Goal: Information Seeking & Learning: Learn about a topic

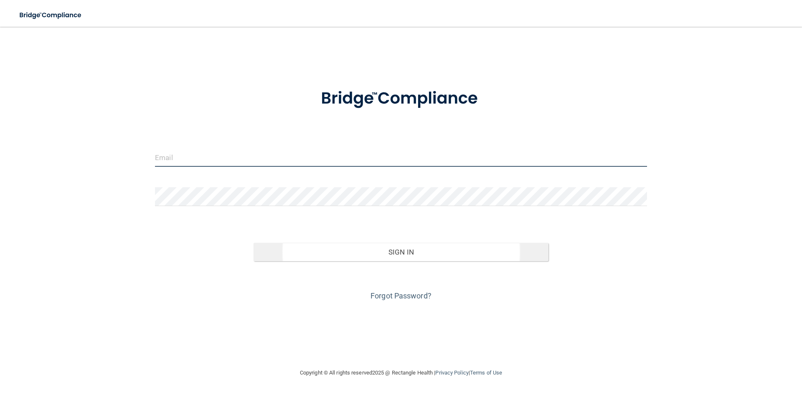
type input "[EMAIL_ADDRESS][DOMAIN_NAME]"
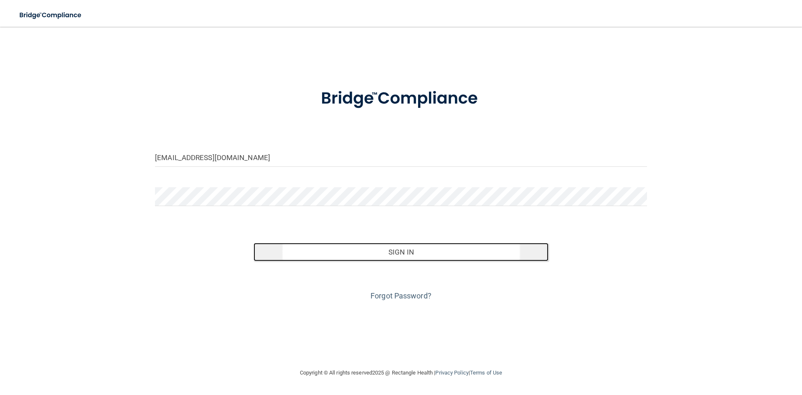
click at [405, 249] on button "Sign In" at bounding box center [401, 252] width 295 height 18
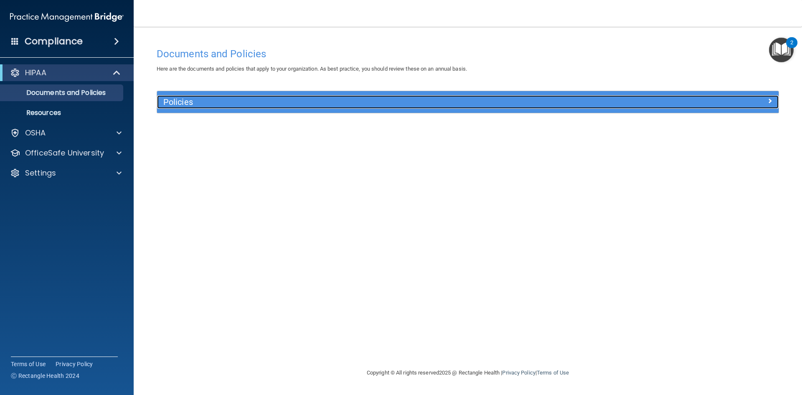
click at [771, 98] on span at bounding box center [769, 101] width 5 height 10
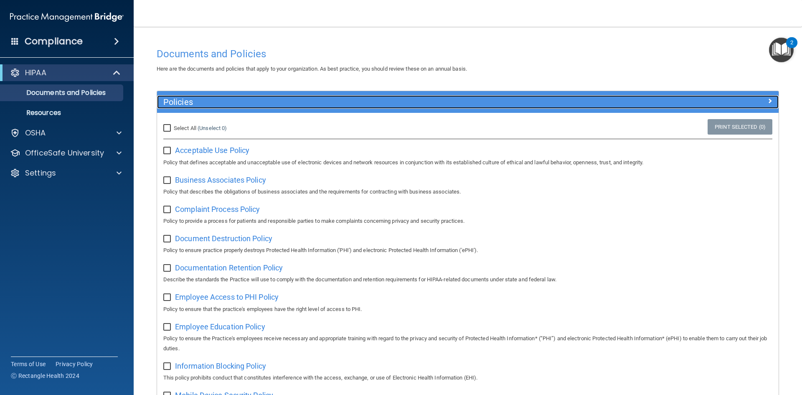
drag, startPoint x: 762, startPoint y: 100, endPoint x: 630, endPoint y: 109, distance: 132.3
click at [767, 100] on span at bounding box center [769, 101] width 5 height 10
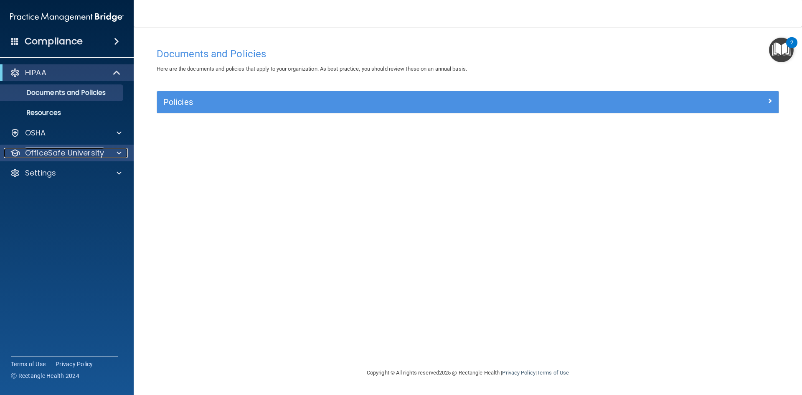
click at [119, 151] on span at bounding box center [119, 153] width 5 height 10
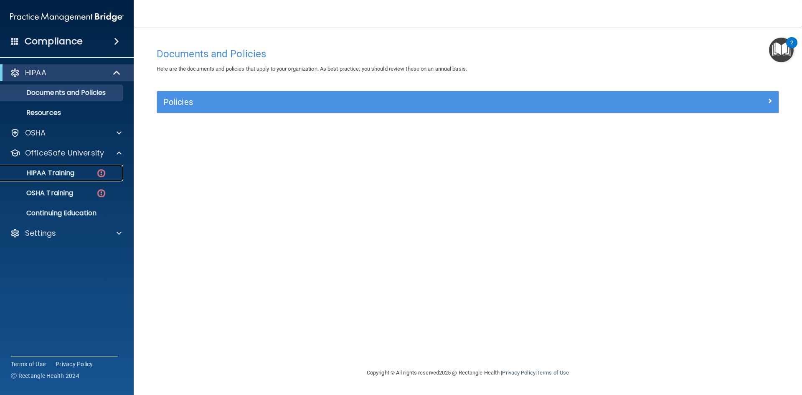
click at [104, 172] on img at bounding box center [101, 173] width 10 height 10
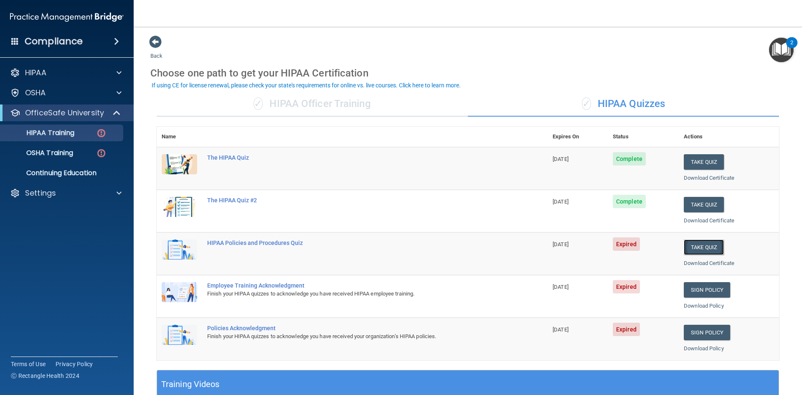
click at [695, 246] on button "Take Quiz" at bounding box center [704, 246] width 40 height 15
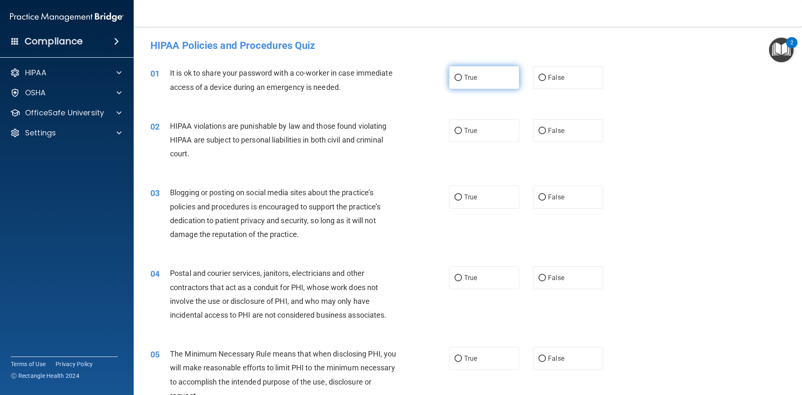
click at [455, 78] on input "True" at bounding box center [459, 78] width 8 height 6
radio input "true"
click at [455, 130] on input "True" at bounding box center [459, 131] width 8 height 6
radio input "true"
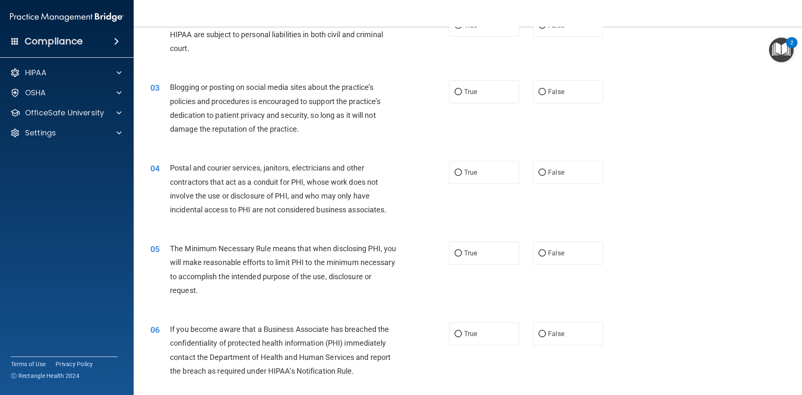
scroll to position [125, 0]
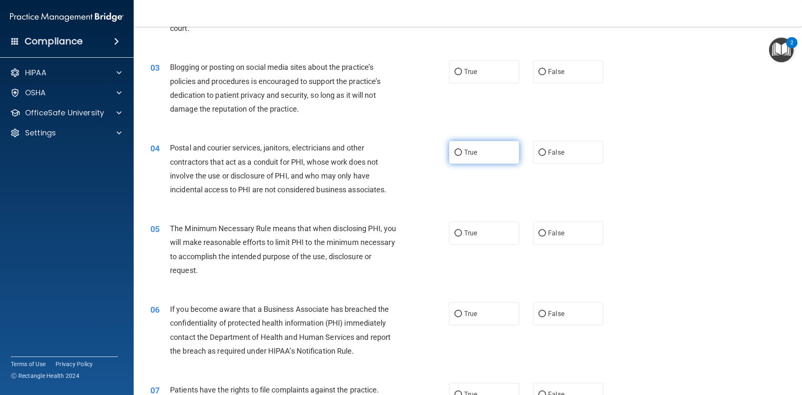
click at [457, 150] on input "True" at bounding box center [459, 153] width 8 height 6
radio input "true"
click at [539, 71] on input "False" at bounding box center [543, 72] width 8 height 6
radio input "true"
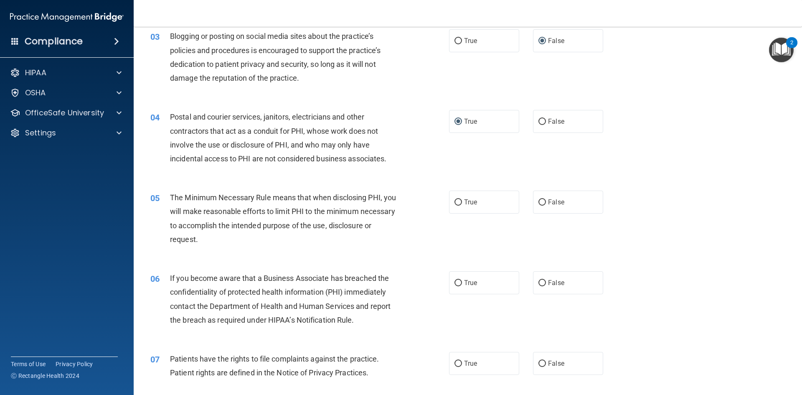
scroll to position [167, 0]
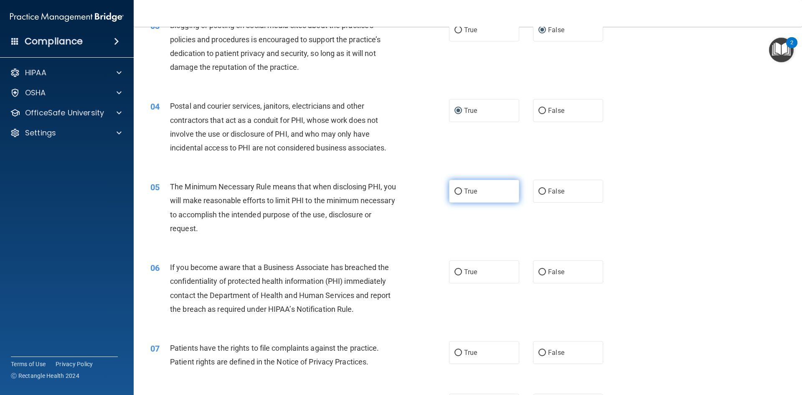
drag, startPoint x: 457, startPoint y: 190, endPoint x: 450, endPoint y: 188, distance: 6.5
click at [455, 189] on input "True" at bounding box center [459, 191] width 8 height 6
radio input "true"
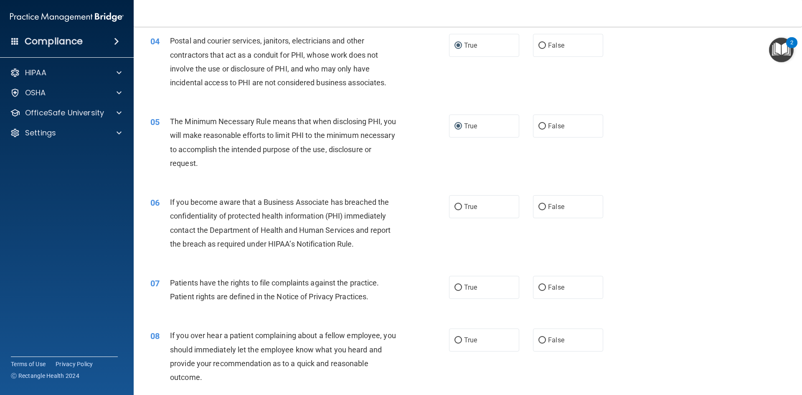
scroll to position [251, 0]
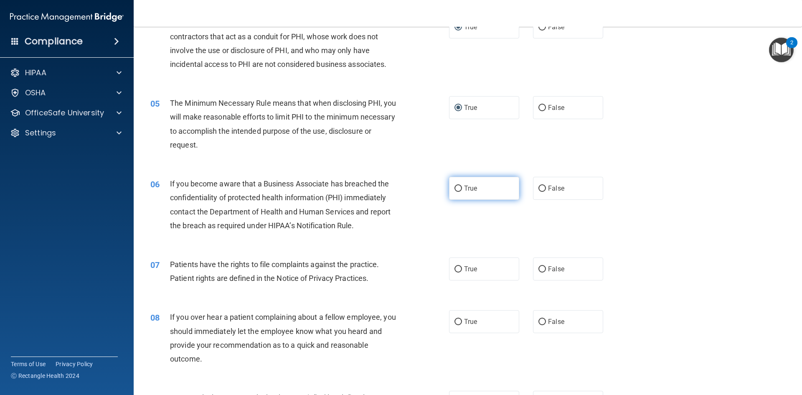
click at [455, 185] on input "True" at bounding box center [459, 188] width 8 height 6
radio input "true"
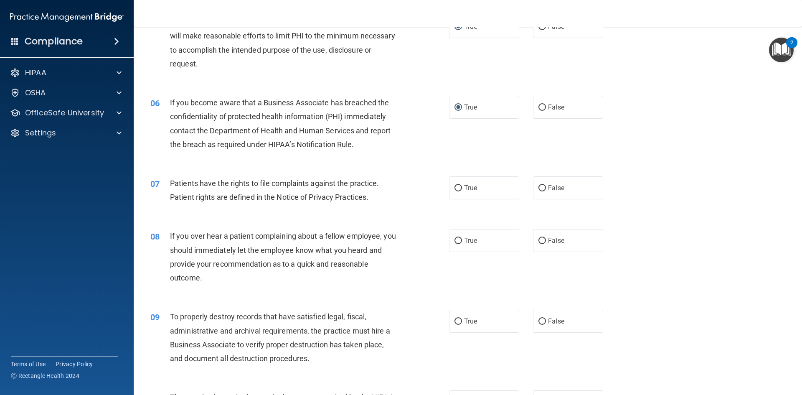
scroll to position [334, 0]
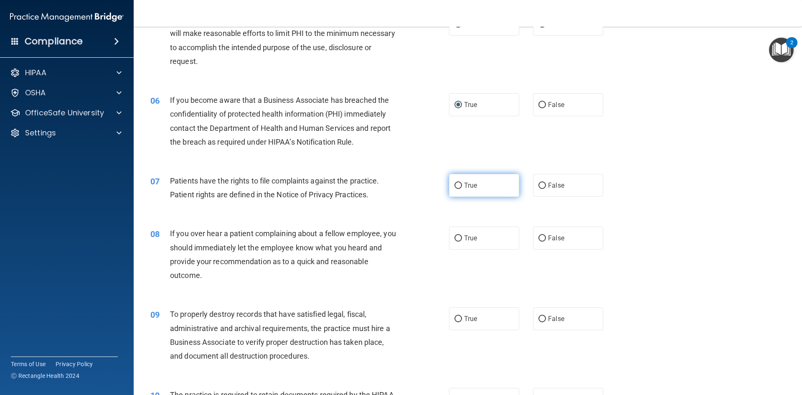
click at [456, 187] on input "True" at bounding box center [459, 186] width 8 height 6
radio input "true"
click at [539, 237] on input "False" at bounding box center [543, 238] width 8 height 6
radio input "true"
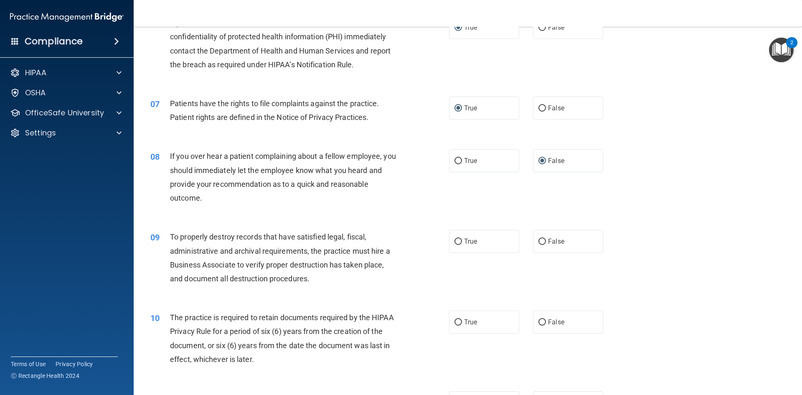
scroll to position [418, 0]
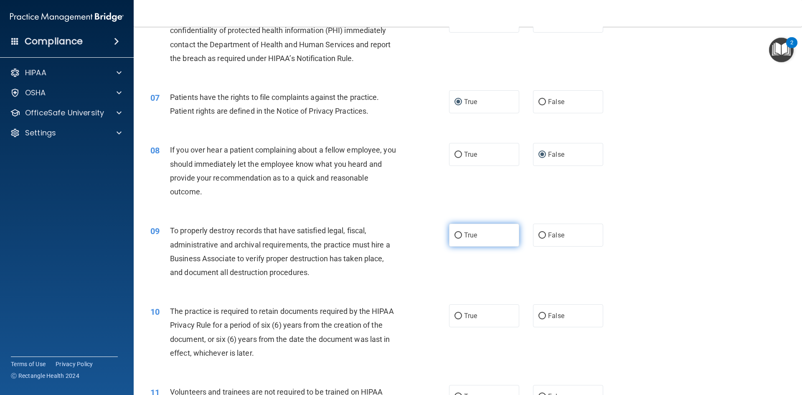
click at [455, 234] on input "True" at bounding box center [459, 235] width 8 height 6
radio input "true"
click at [456, 316] on input "True" at bounding box center [459, 316] width 8 height 6
radio input "true"
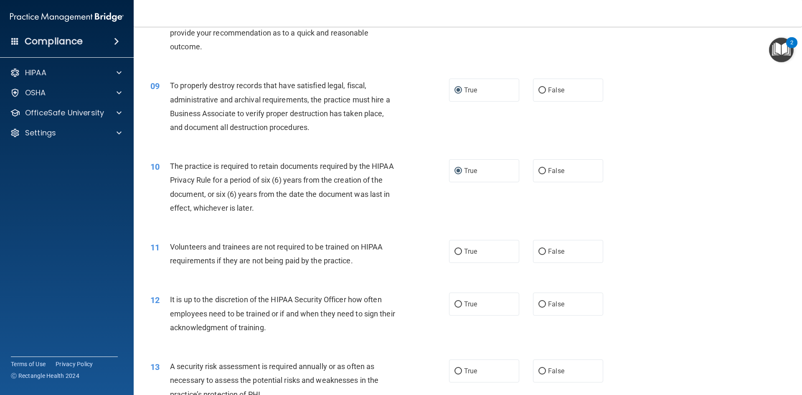
scroll to position [585, 0]
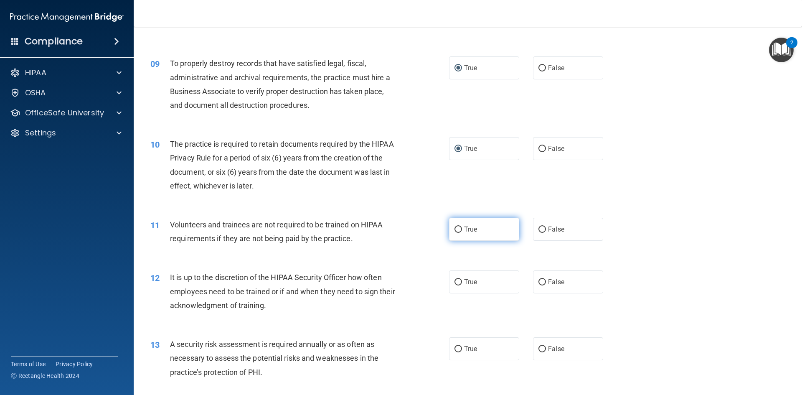
click at [456, 229] on input "True" at bounding box center [459, 229] width 8 height 6
radio input "true"
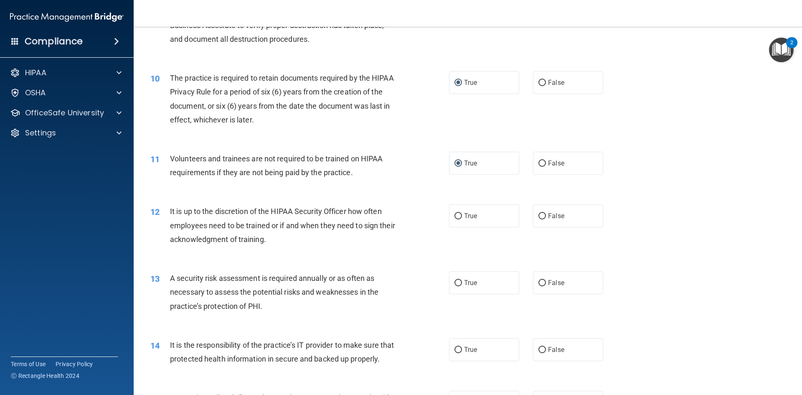
scroll to position [668, 0]
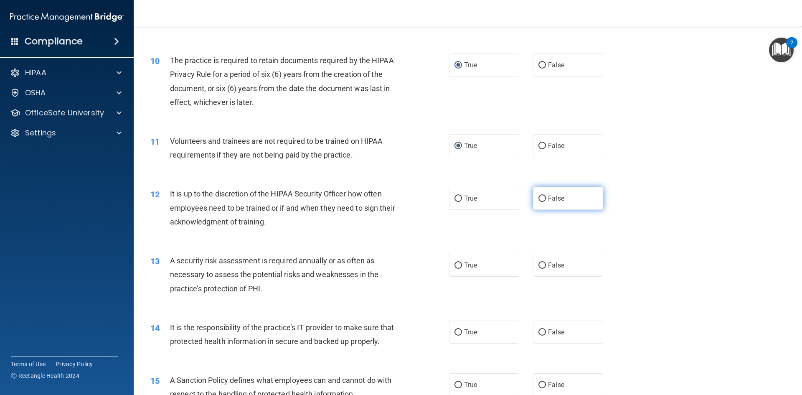
click at [539, 197] on input "False" at bounding box center [543, 199] width 8 height 6
radio input "true"
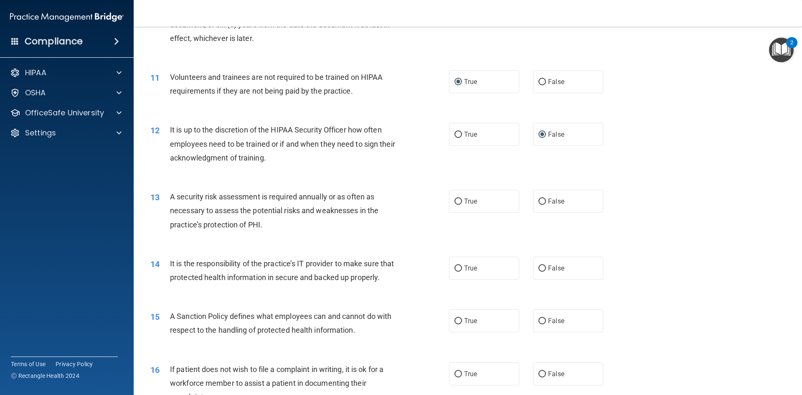
scroll to position [752, 0]
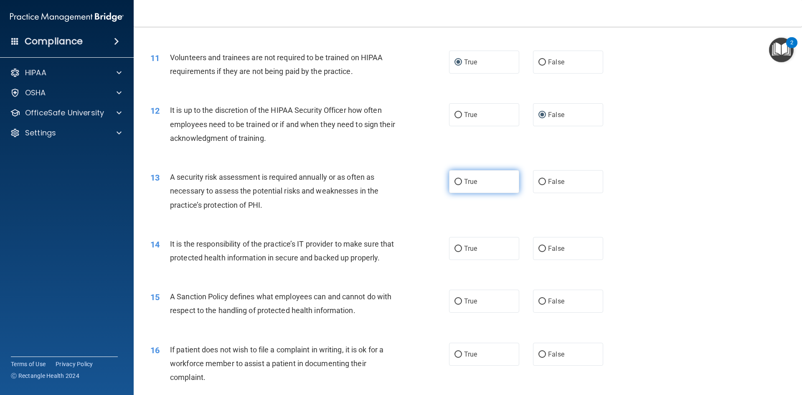
click at [457, 181] on input "True" at bounding box center [459, 182] width 8 height 6
radio input "true"
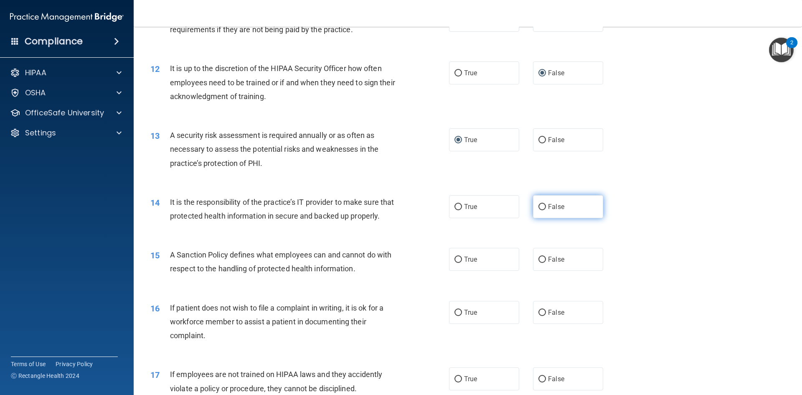
click at [539, 207] on input "False" at bounding box center [543, 207] width 8 height 6
radio input "true"
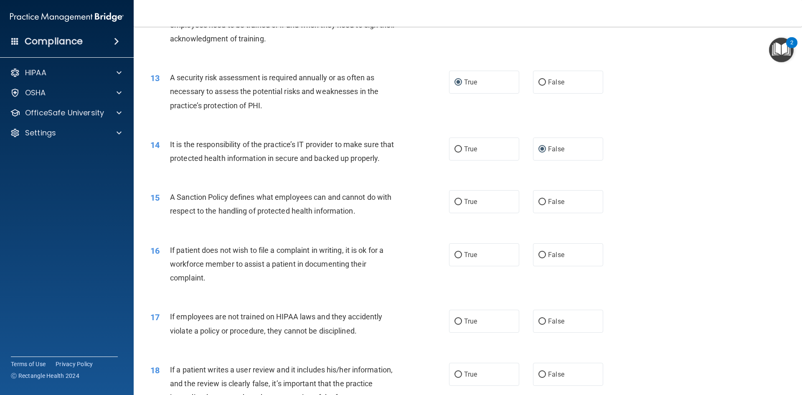
scroll to position [877, 0]
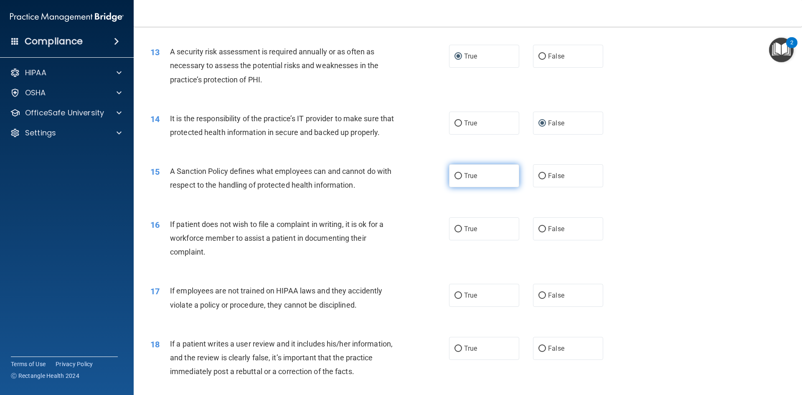
click at [456, 179] on input "True" at bounding box center [459, 176] width 8 height 6
radio input "true"
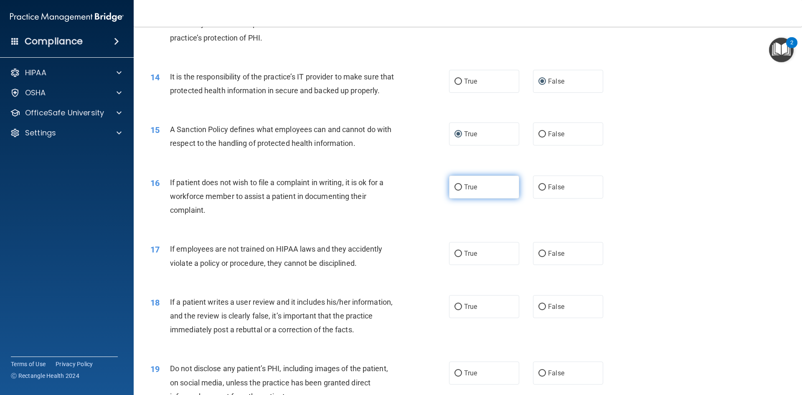
click at [455, 191] on input "True" at bounding box center [459, 187] width 8 height 6
radio input "true"
click at [539, 257] on input "False" at bounding box center [543, 254] width 8 height 6
radio input "true"
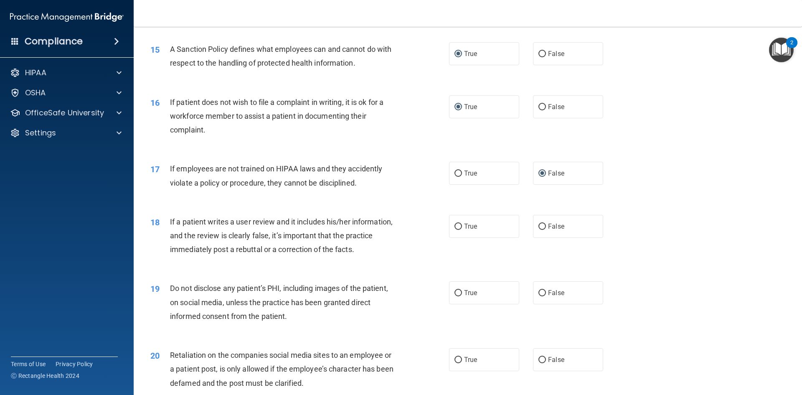
scroll to position [1003, 0]
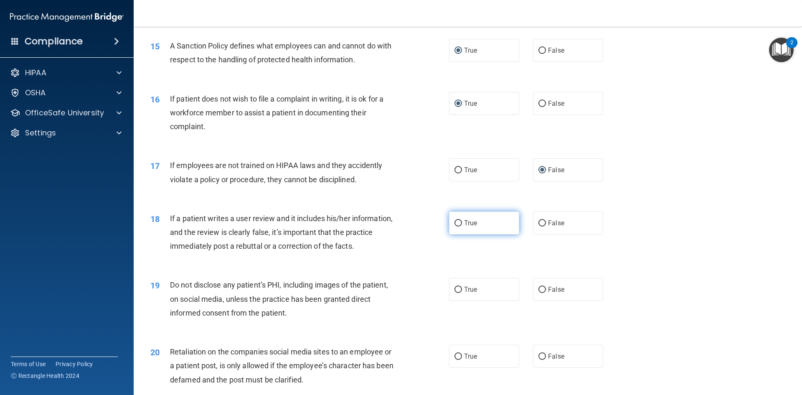
click at [455, 226] on input "True" at bounding box center [459, 223] width 8 height 6
radio input "true"
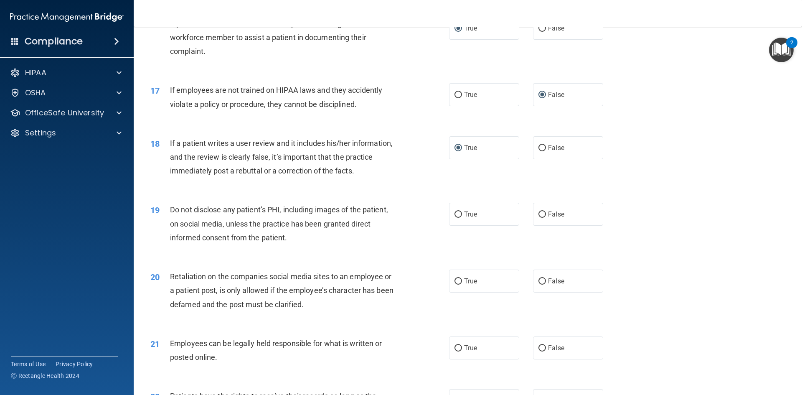
scroll to position [1086, 0]
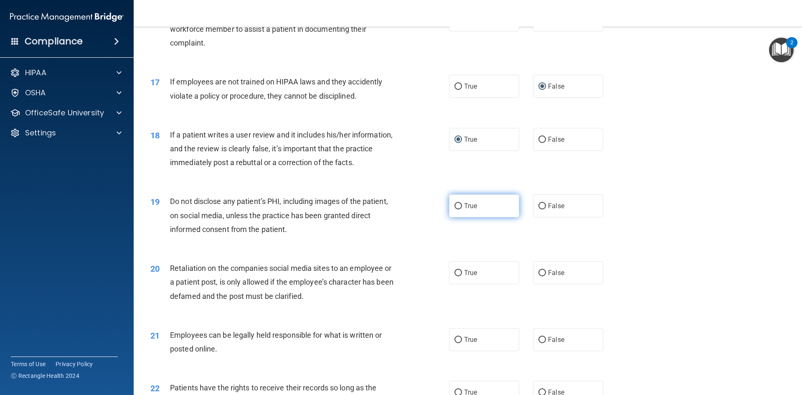
click at [456, 209] on input "True" at bounding box center [459, 206] width 8 height 6
radio input "true"
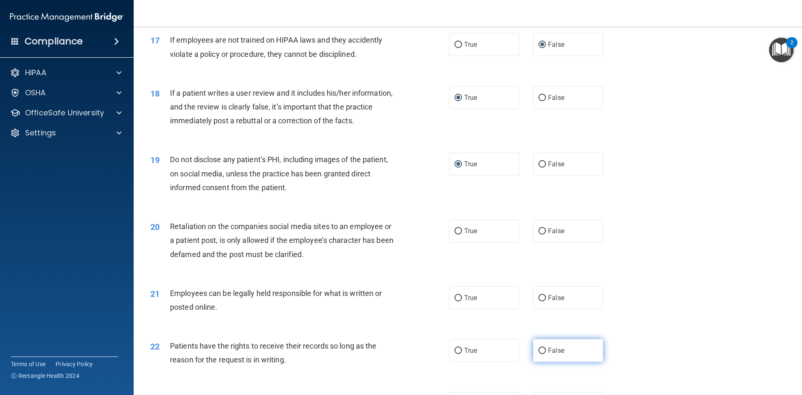
drag, startPoint x: 537, startPoint y: 244, endPoint x: 545, endPoint y: 372, distance: 128.9
click at [539, 234] on input "False" at bounding box center [543, 231] width 8 height 6
radio input "true"
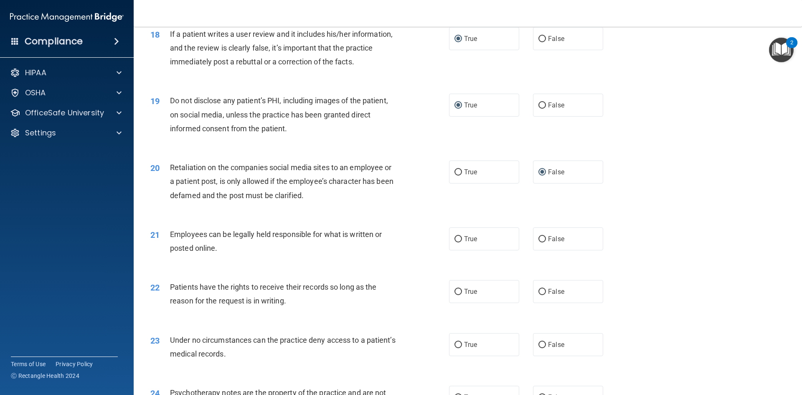
scroll to position [1212, 0]
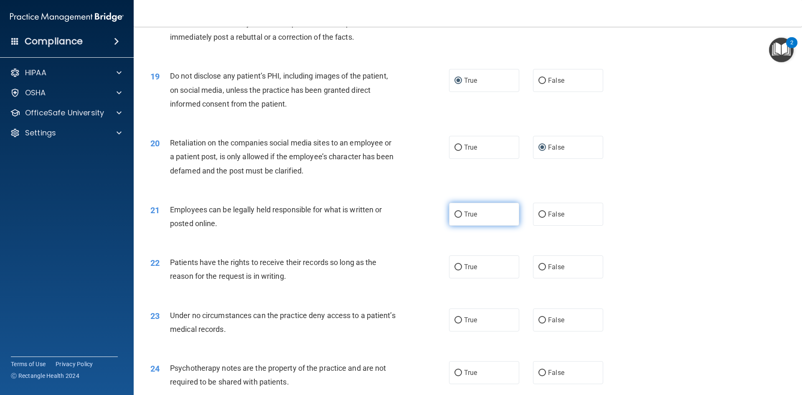
click at [456, 218] on input "True" at bounding box center [459, 214] width 8 height 6
radio input "true"
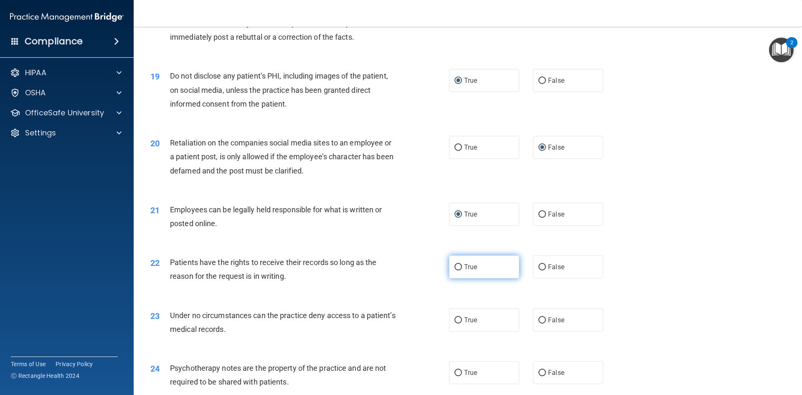
click at [455, 270] on input "True" at bounding box center [459, 267] width 8 height 6
radio input "true"
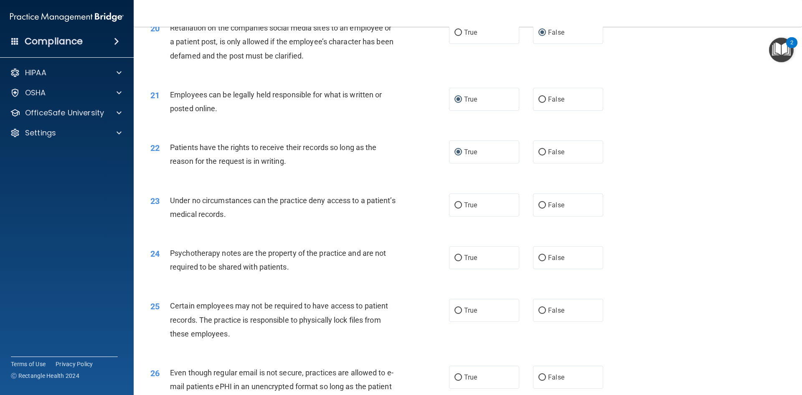
scroll to position [1337, 0]
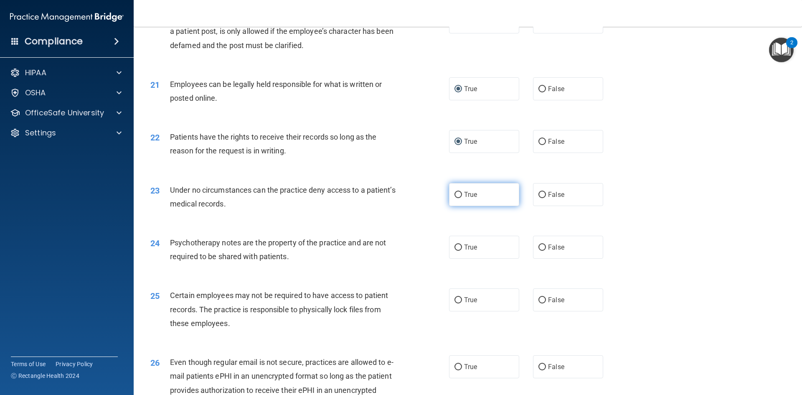
click at [455, 198] on input "True" at bounding box center [459, 195] width 8 height 6
radio input "true"
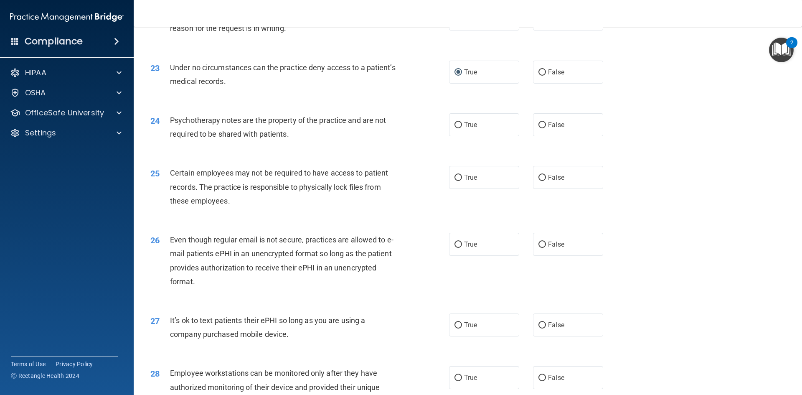
scroll to position [1452, 0]
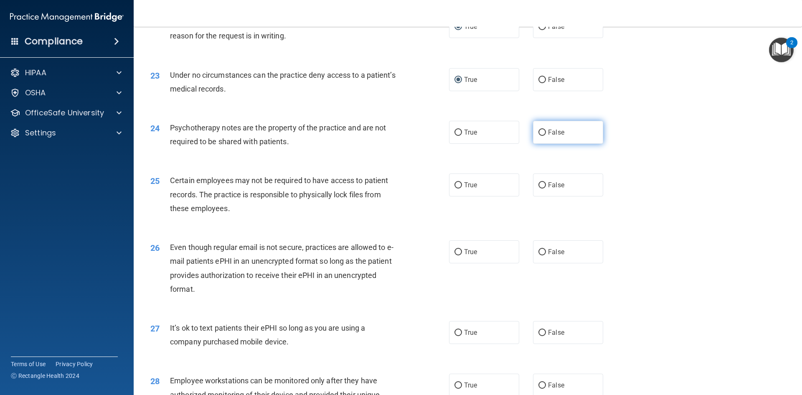
click at [540, 136] on input "False" at bounding box center [543, 133] width 8 height 6
radio input "true"
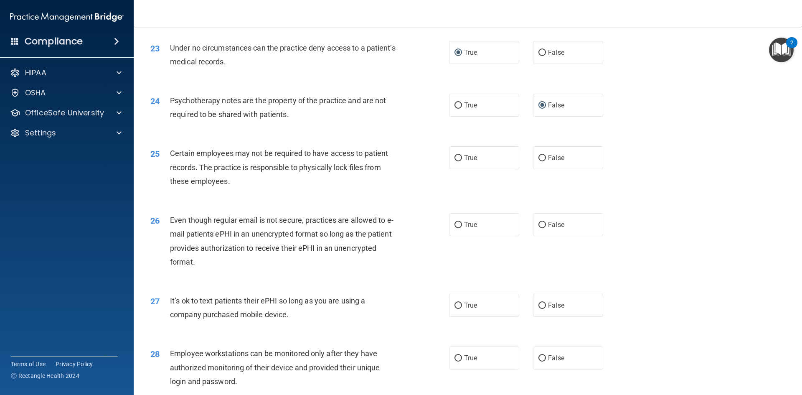
scroll to position [1494, 0]
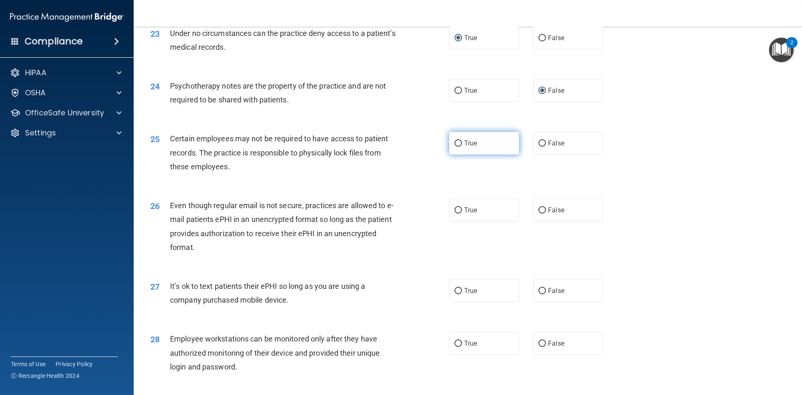
click at [456, 147] on input "True" at bounding box center [459, 143] width 8 height 6
radio input "true"
click at [455, 213] on input "True" at bounding box center [459, 210] width 8 height 6
radio input "true"
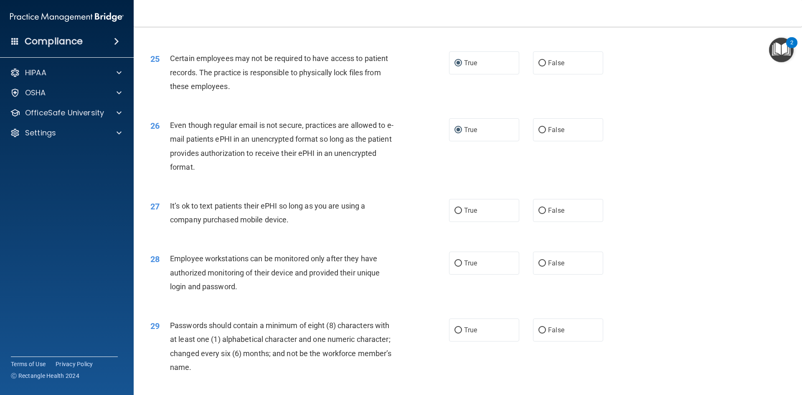
scroll to position [1577, 0]
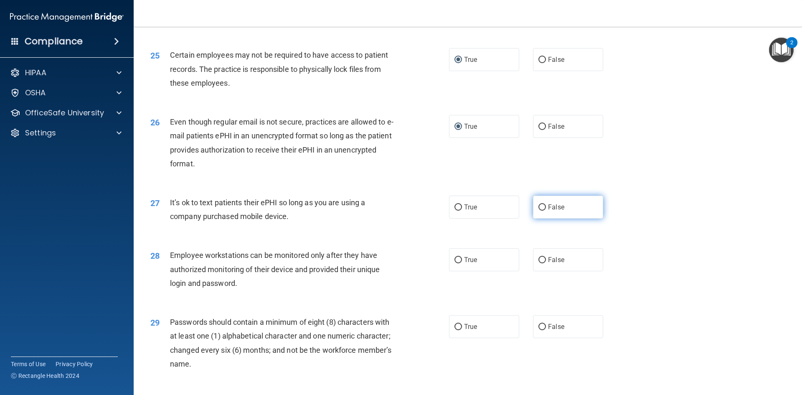
click at [540, 211] on input "False" at bounding box center [543, 207] width 8 height 6
radio input "true"
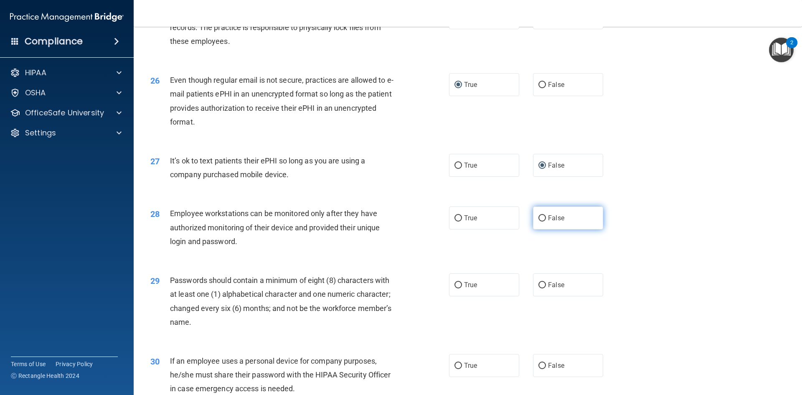
click at [540, 221] on input "False" at bounding box center [543, 218] width 8 height 6
radio input "true"
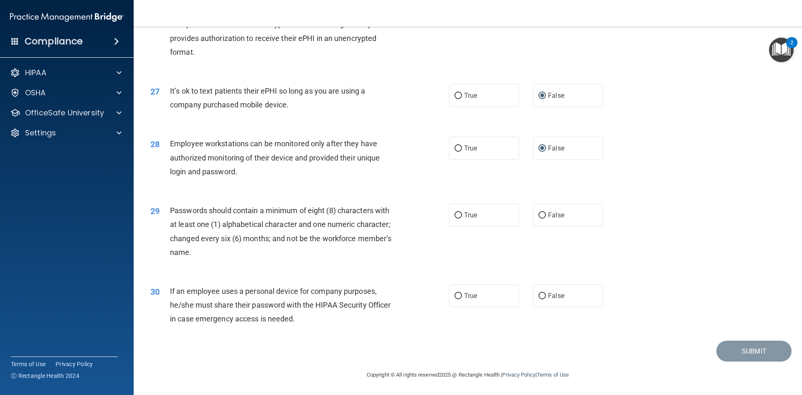
scroll to position [1703, 0]
drag, startPoint x: 455, startPoint y: 213, endPoint x: 471, endPoint y: 254, distance: 43.7
click at [455, 214] on input "True" at bounding box center [459, 215] width 8 height 6
radio input "true"
click at [455, 295] on input "True" at bounding box center [459, 296] width 8 height 6
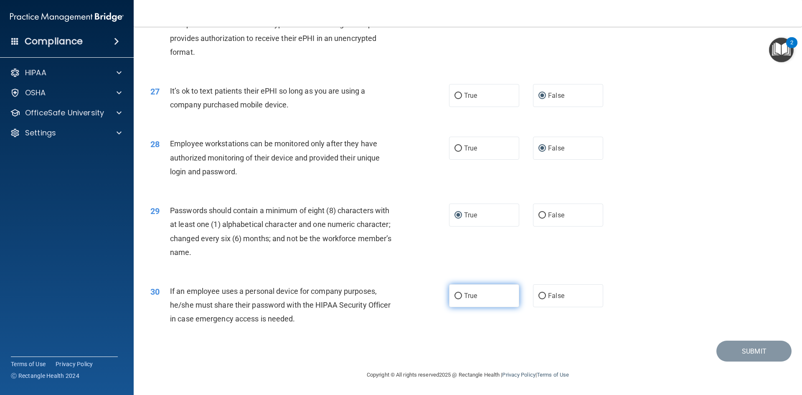
radio input "true"
click at [730, 351] on button "Submit" at bounding box center [754, 351] width 75 height 21
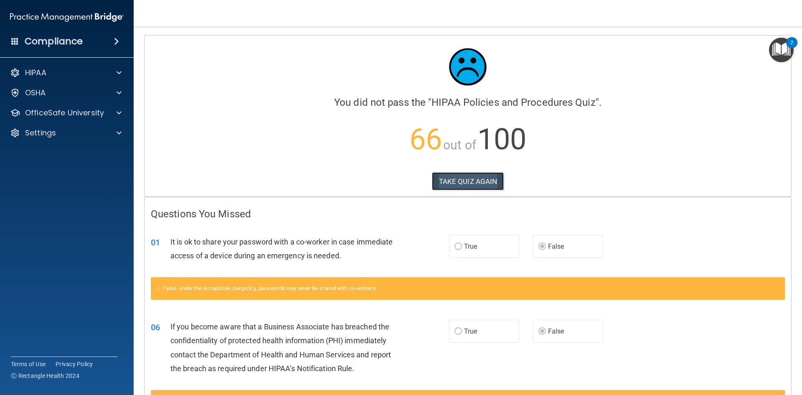
click at [455, 183] on button "TAKE QUIZ AGAIN" at bounding box center [468, 181] width 72 height 18
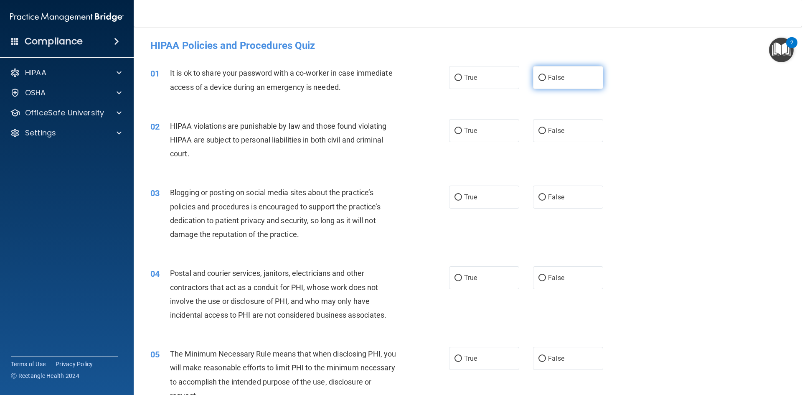
click at [540, 76] on input "False" at bounding box center [543, 78] width 8 height 6
radio input "true"
drag, startPoint x: 457, startPoint y: 130, endPoint x: 464, endPoint y: 151, distance: 22.3
click at [457, 130] on input "True" at bounding box center [459, 131] width 8 height 6
radio input "true"
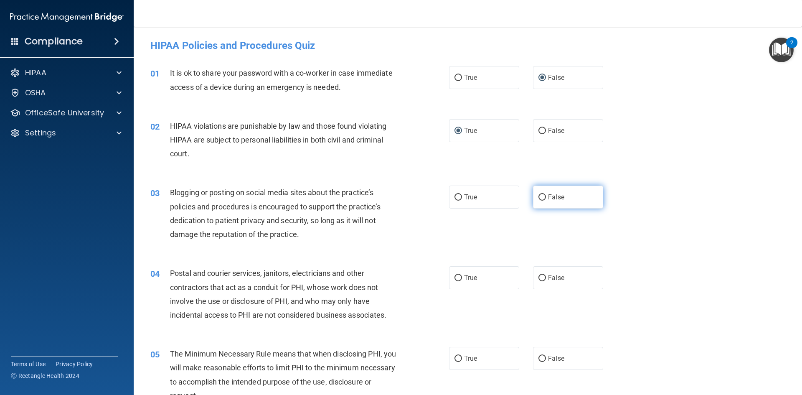
click at [541, 196] on input "False" at bounding box center [543, 197] width 8 height 6
radio input "true"
click at [456, 275] on input "True" at bounding box center [459, 278] width 8 height 6
radio input "true"
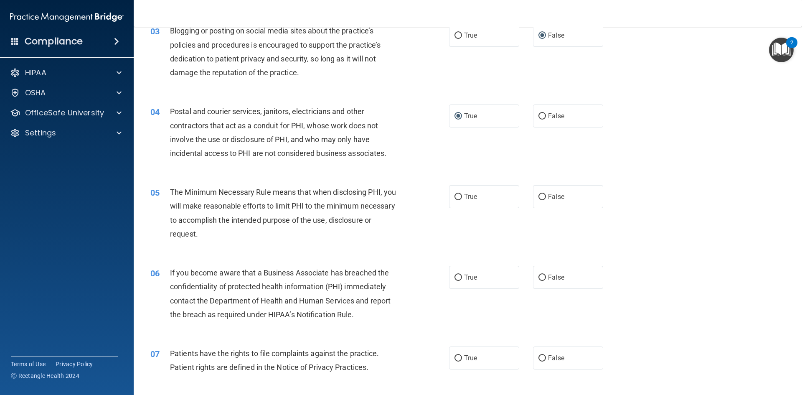
scroll to position [167, 0]
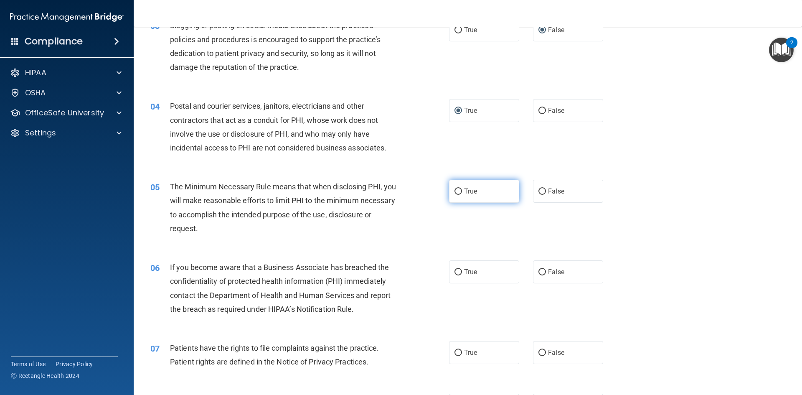
click at [455, 189] on input "True" at bounding box center [459, 191] width 8 height 6
radio input "true"
click at [539, 271] on input "False" at bounding box center [543, 272] width 8 height 6
radio input "true"
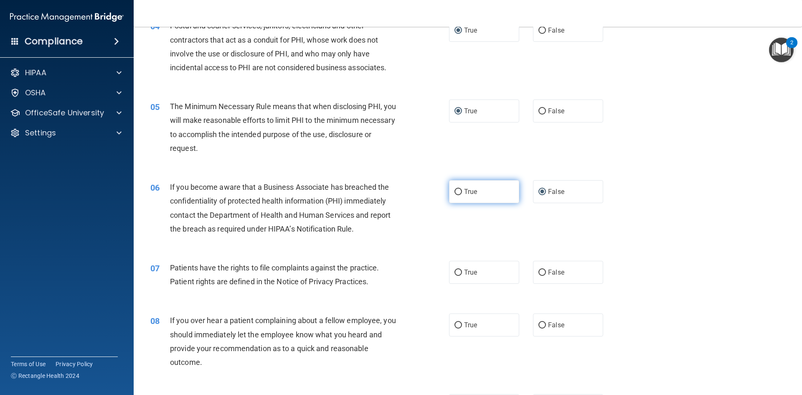
scroll to position [334, 0]
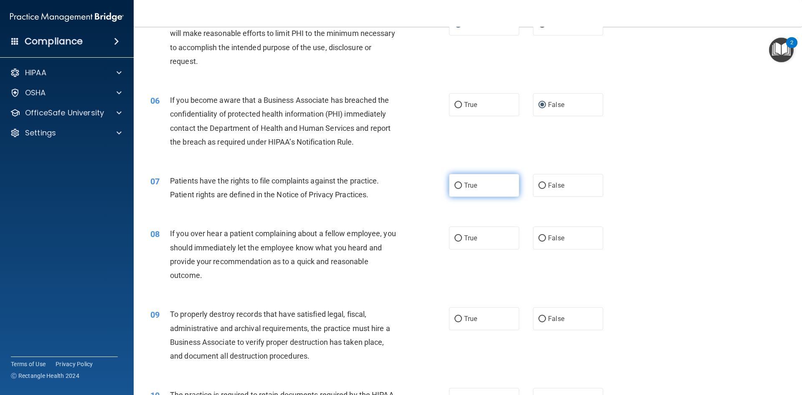
click at [455, 183] on input "True" at bounding box center [459, 186] width 8 height 6
radio input "true"
click at [539, 237] on input "False" at bounding box center [543, 238] width 8 height 6
radio input "true"
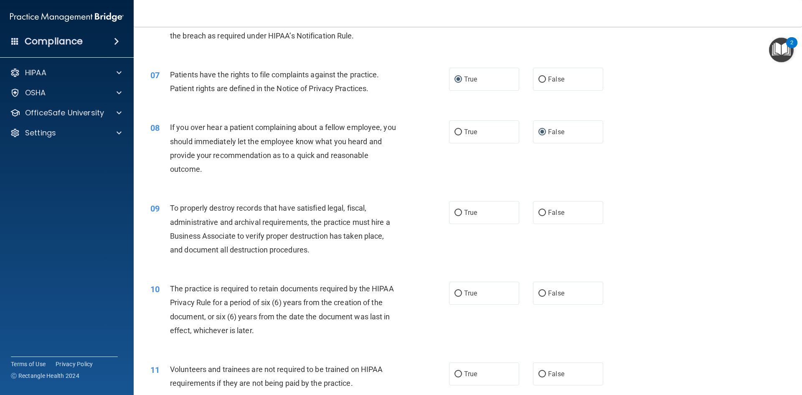
scroll to position [460, 0]
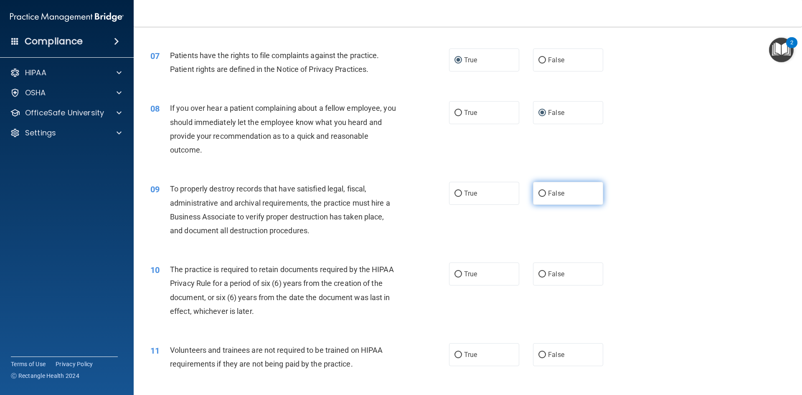
click at [540, 191] on input "False" at bounding box center [543, 194] width 8 height 6
radio input "true"
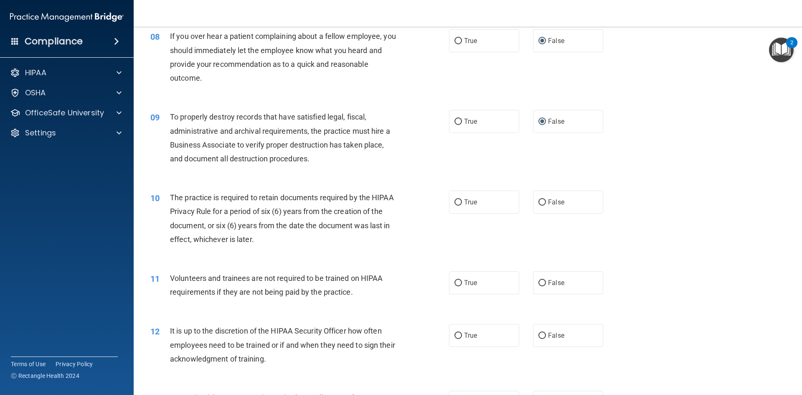
scroll to position [543, 0]
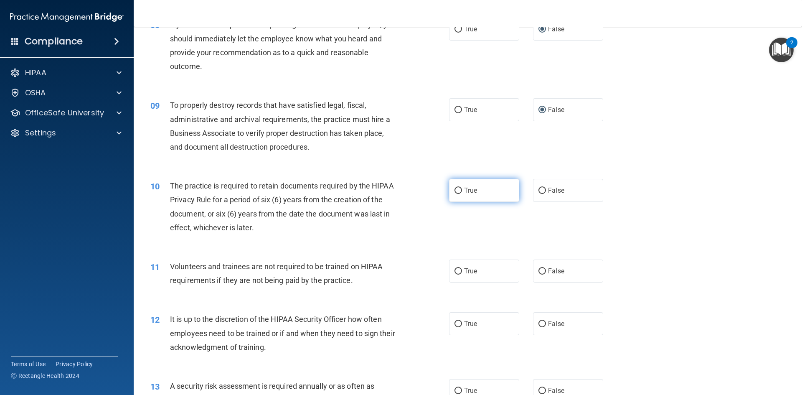
click at [456, 192] on input "True" at bounding box center [459, 191] width 8 height 6
radio input "true"
click at [539, 269] on input "False" at bounding box center [543, 271] width 8 height 6
radio input "true"
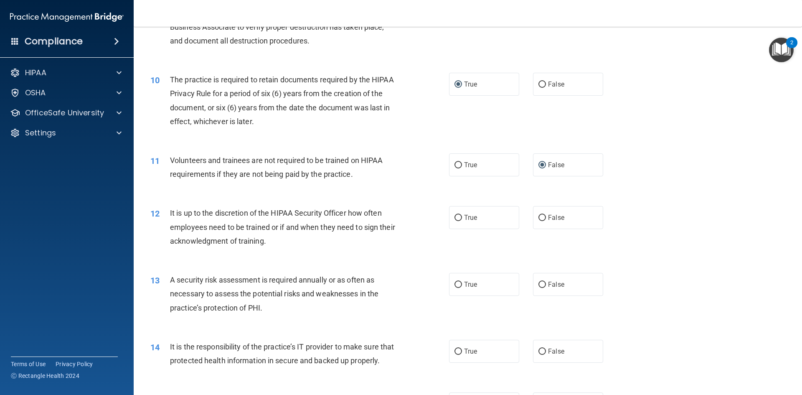
scroll to position [668, 0]
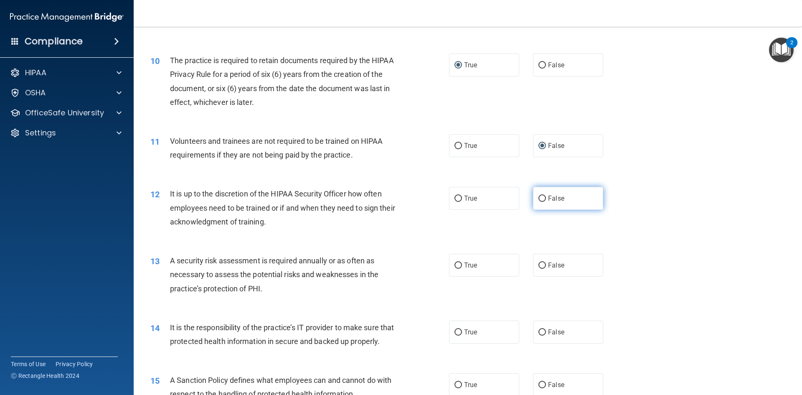
click at [539, 198] on input "False" at bounding box center [543, 199] width 8 height 6
radio input "true"
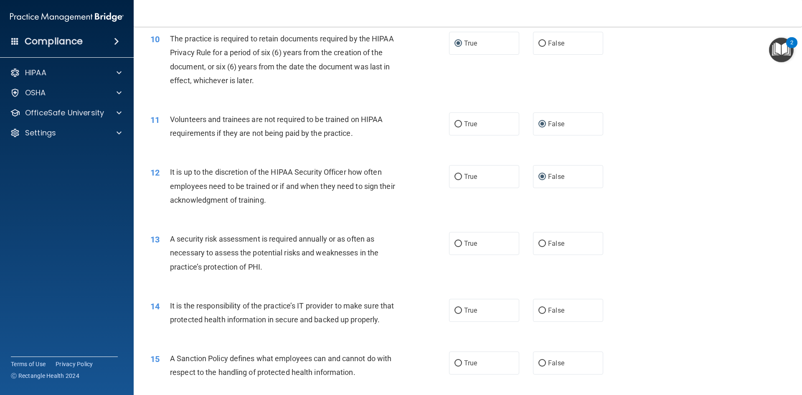
scroll to position [710, 0]
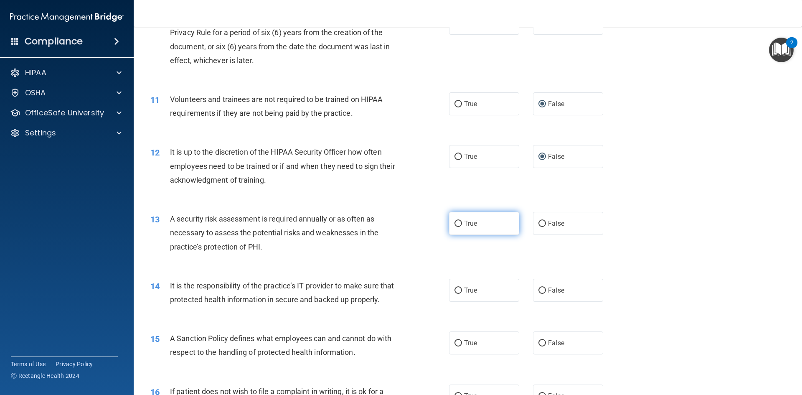
click at [455, 222] on input "True" at bounding box center [459, 224] width 8 height 6
radio input "true"
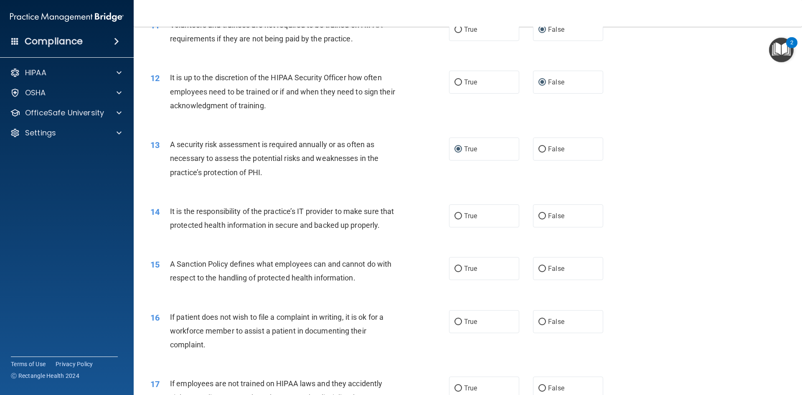
scroll to position [836, 0]
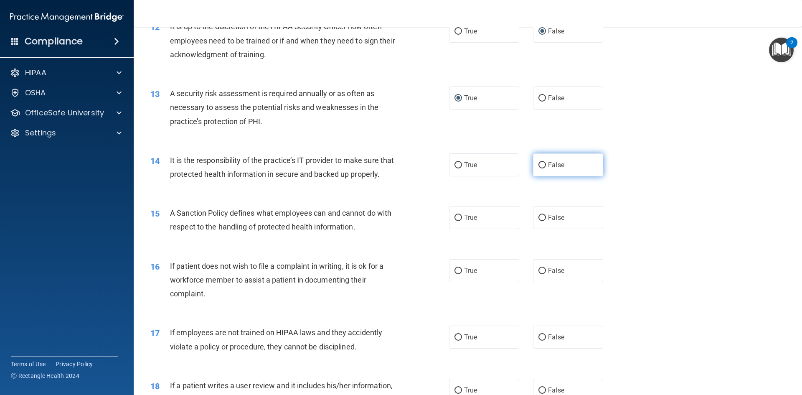
click at [539, 163] on input "False" at bounding box center [543, 165] width 8 height 6
radio input "true"
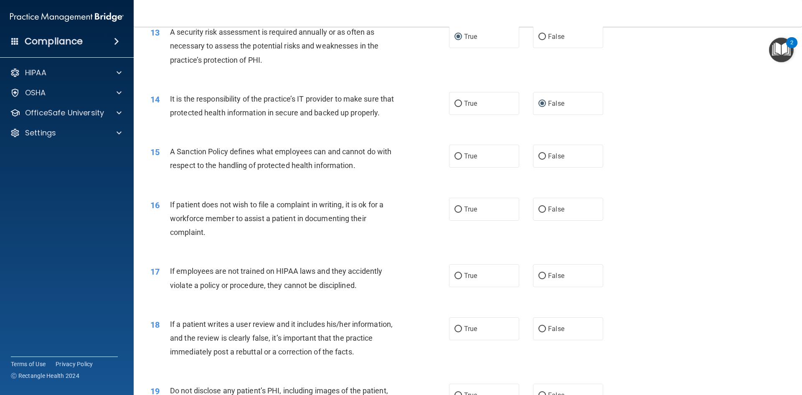
scroll to position [919, 0]
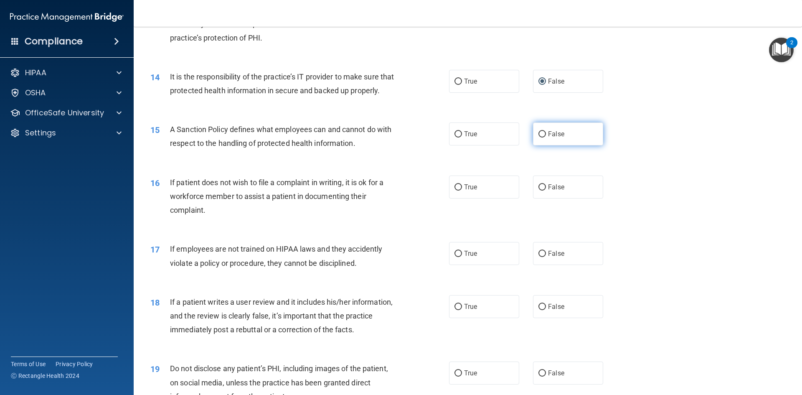
click at [539, 137] on input "False" at bounding box center [543, 134] width 8 height 6
radio input "true"
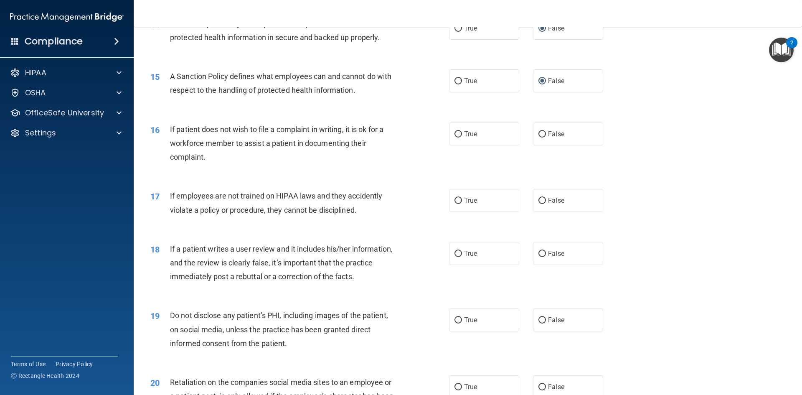
scroll to position [961, 0]
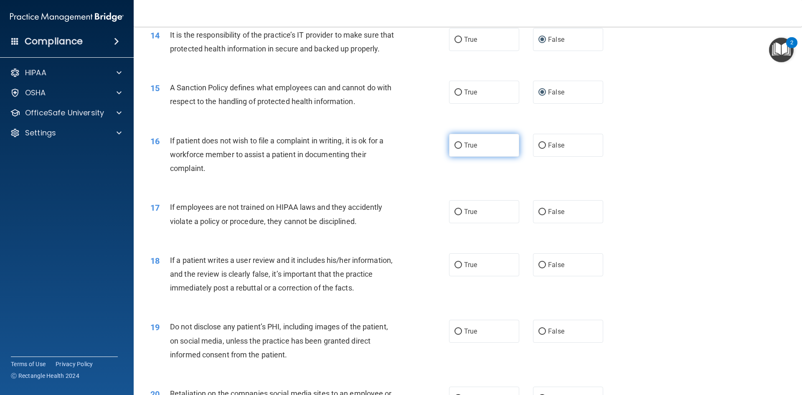
click at [455, 149] on input "True" at bounding box center [459, 145] width 8 height 6
radio input "true"
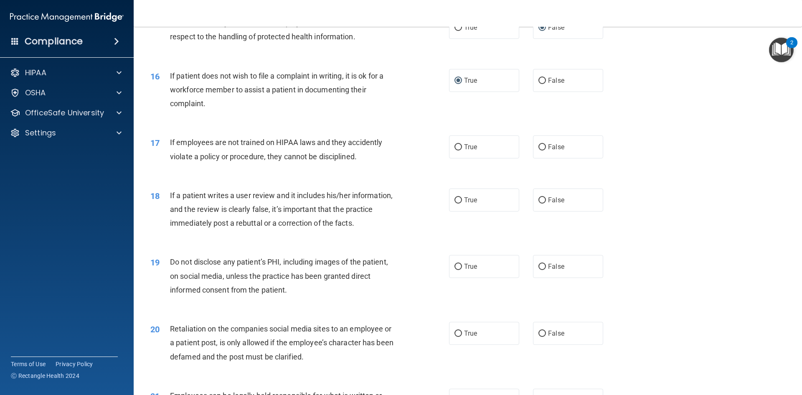
scroll to position [1044, 0]
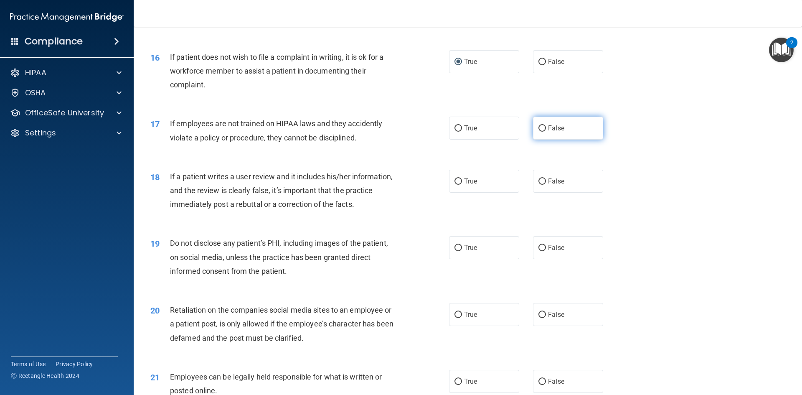
click at [539, 132] on input "False" at bounding box center [543, 128] width 8 height 6
radio input "true"
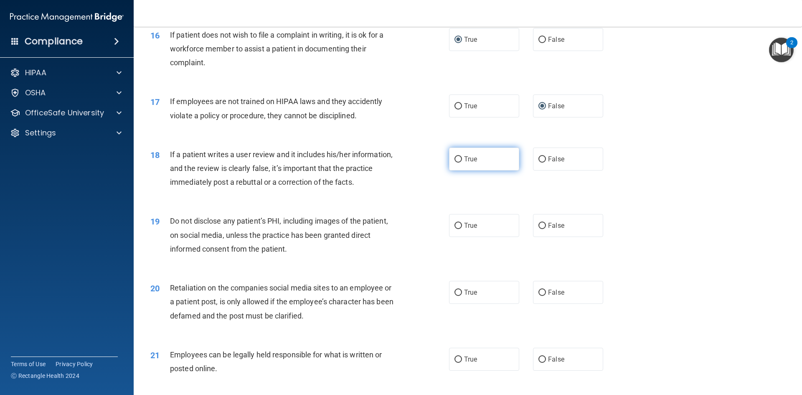
scroll to position [1086, 0]
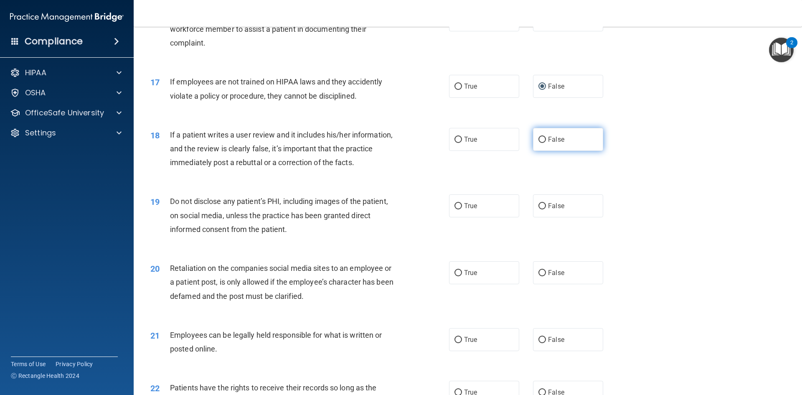
click at [539, 143] on input "False" at bounding box center [543, 140] width 8 height 6
radio input "true"
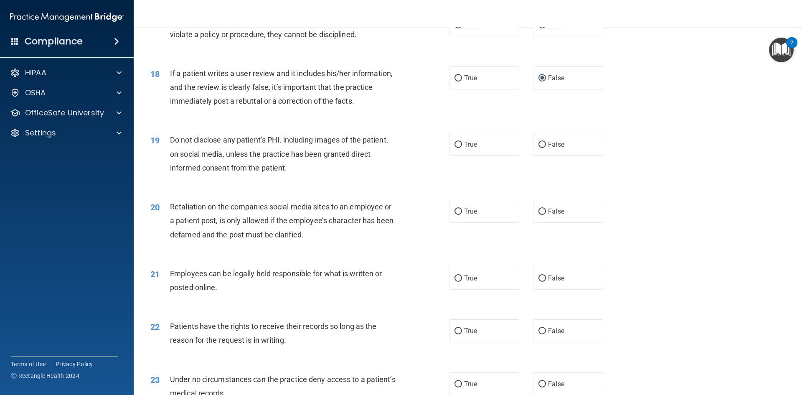
scroll to position [1170, 0]
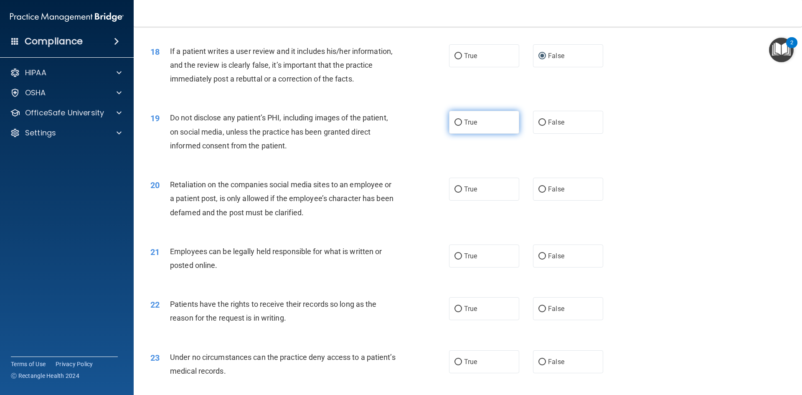
click at [456, 126] on input "True" at bounding box center [459, 122] width 8 height 6
radio input "true"
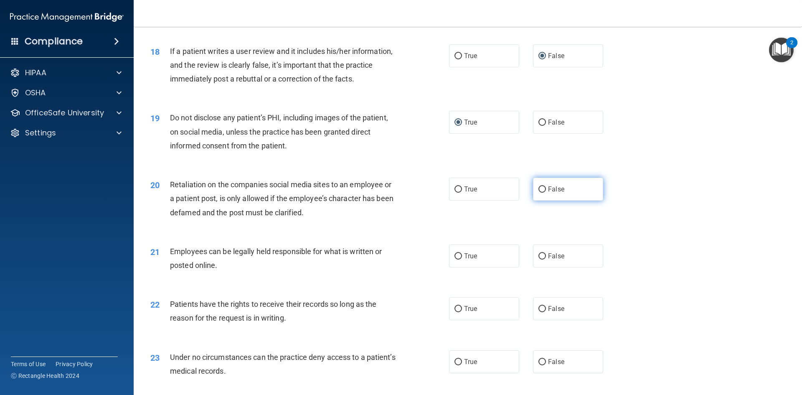
drag, startPoint x: 539, startPoint y: 201, endPoint x: 530, endPoint y: 211, distance: 13.6
click at [539, 193] on input "False" at bounding box center [543, 189] width 8 height 6
radio input "true"
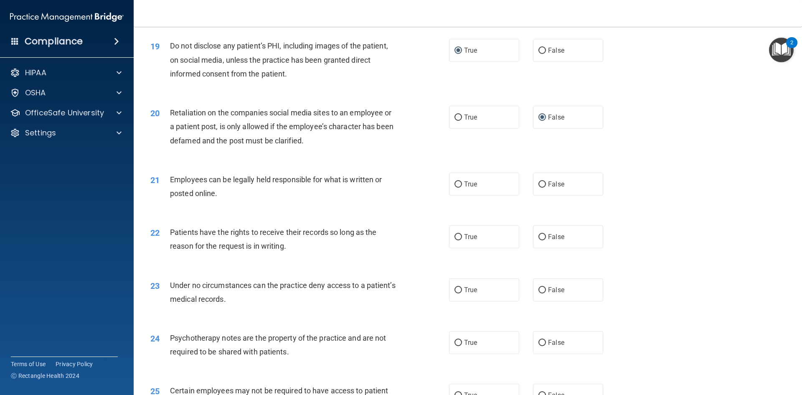
scroll to position [1253, 0]
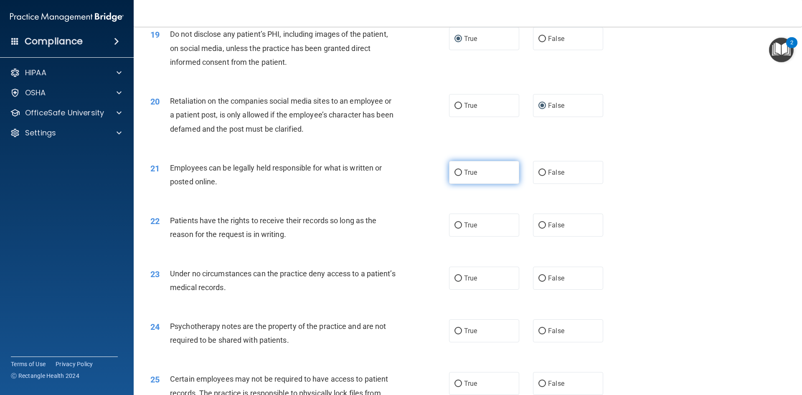
click at [455, 176] on input "True" at bounding box center [459, 173] width 8 height 6
radio input "true"
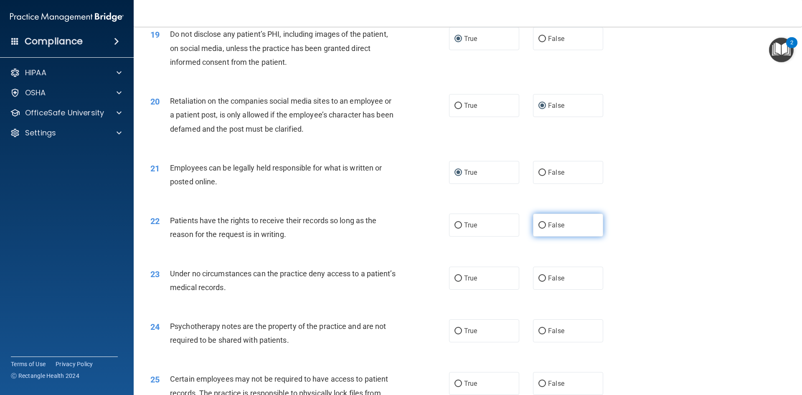
click at [539, 229] on input "False" at bounding box center [543, 225] width 8 height 6
radio input "true"
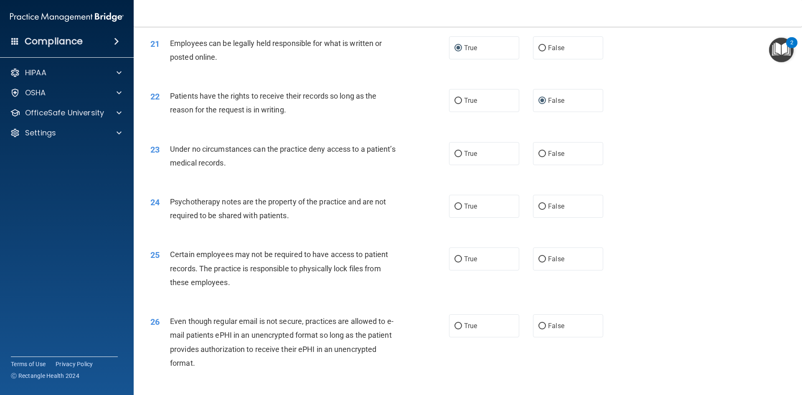
scroll to position [1379, 0]
click at [539, 156] on input "False" at bounding box center [543, 153] width 8 height 6
radio input "true"
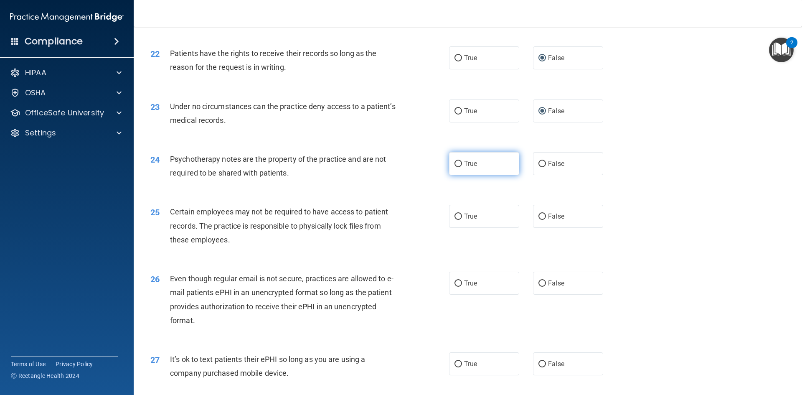
scroll to position [1462, 0]
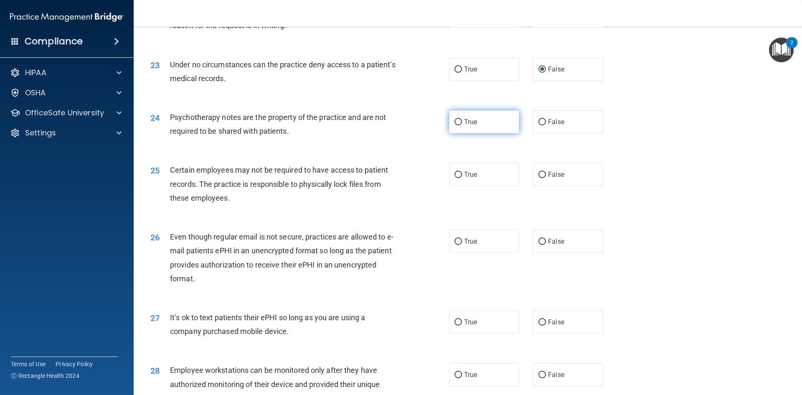
click at [456, 125] on input "True" at bounding box center [459, 122] width 8 height 6
radio input "true"
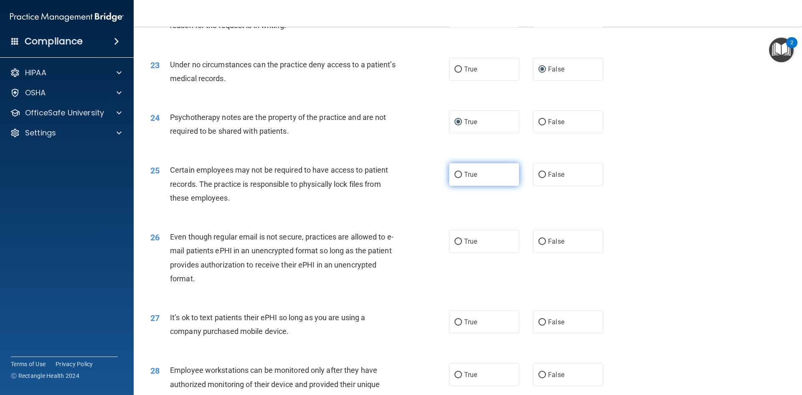
click at [457, 178] on input "True" at bounding box center [459, 175] width 8 height 6
radio input "true"
click at [456, 245] on input "True" at bounding box center [459, 242] width 8 height 6
radio input "true"
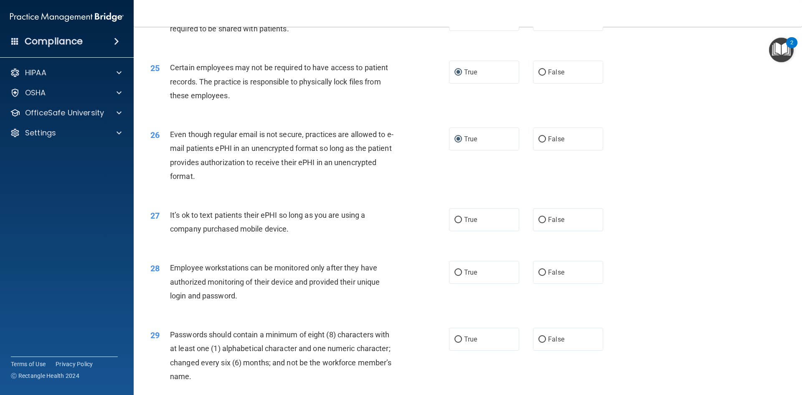
scroll to position [1588, 0]
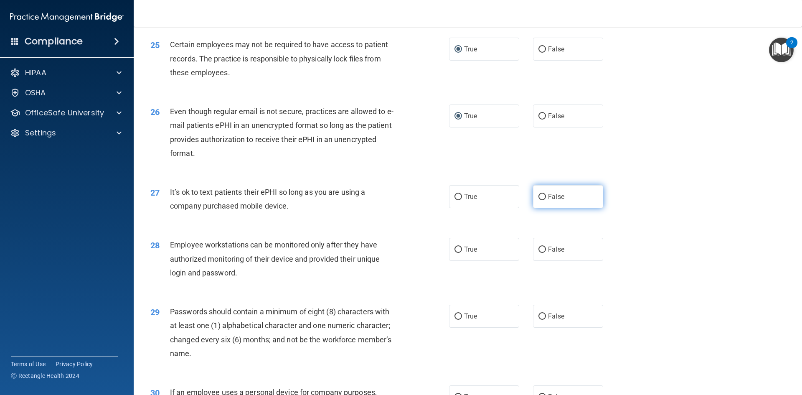
click at [539, 200] on input "False" at bounding box center [543, 197] width 8 height 6
radio input "true"
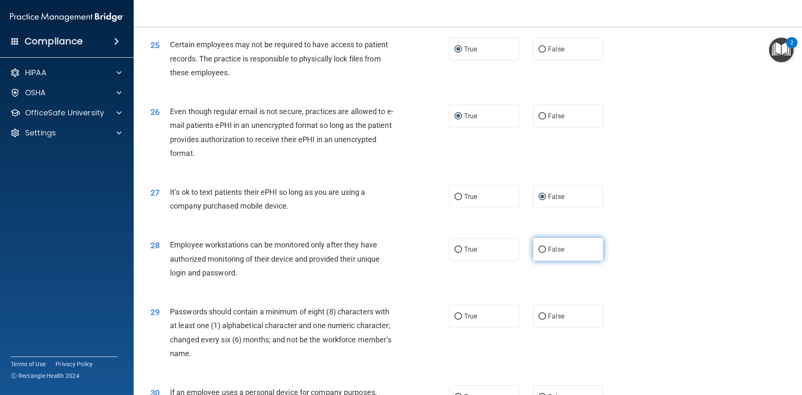
click at [539, 253] on input "False" at bounding box center [543, 249] width 8 height 6
radio input "true"
click at [455, 320] on input "True" at bounding box center [459, 316] width 8 height 6
radio input "true"
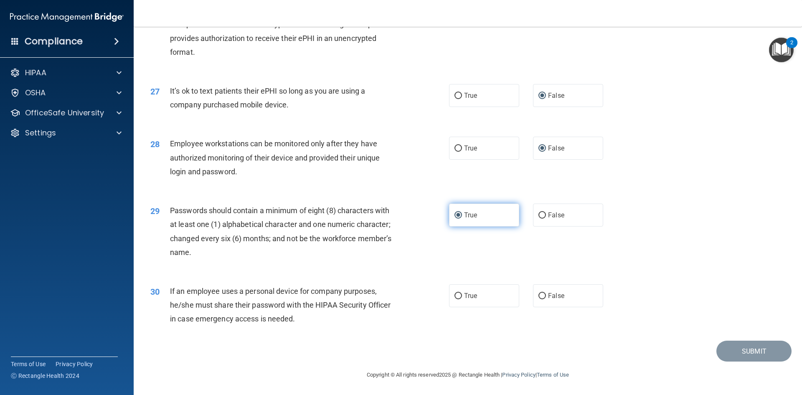
scroll to position [1703, 0]
click at [539, 295] on input "False" at bounding box center [543, 296] width 8 height 6
radio input "true"
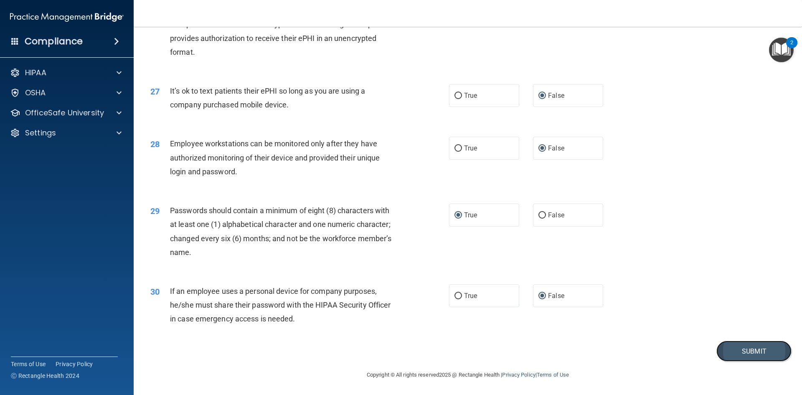
click at [736, 350] on button "Submit" at bounding box center [754, 351] width 75 height 21
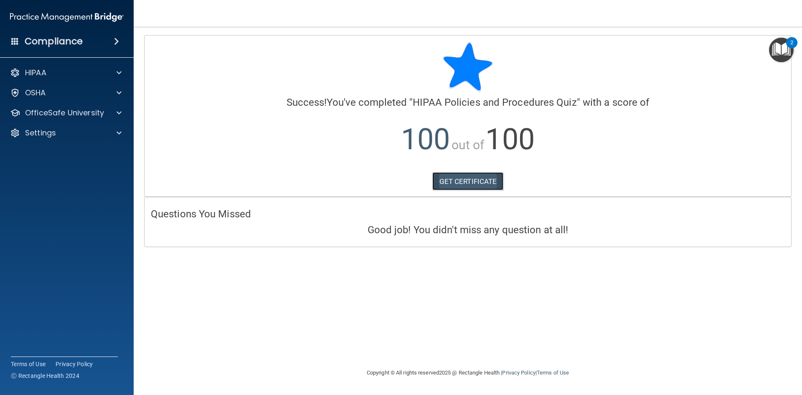
click at [482, 180] on link "GET CERTIFICATE" at bounding box center [467, 181] width 71 height 18
click at [118, 112] on span at bounding box center [119, 113] width 5 height 10
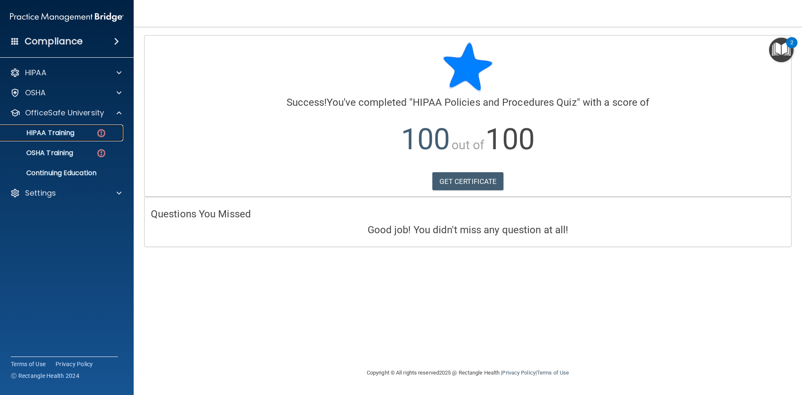
click at [101, 134] on img at bounding box center [101, 133] width 10 height 10
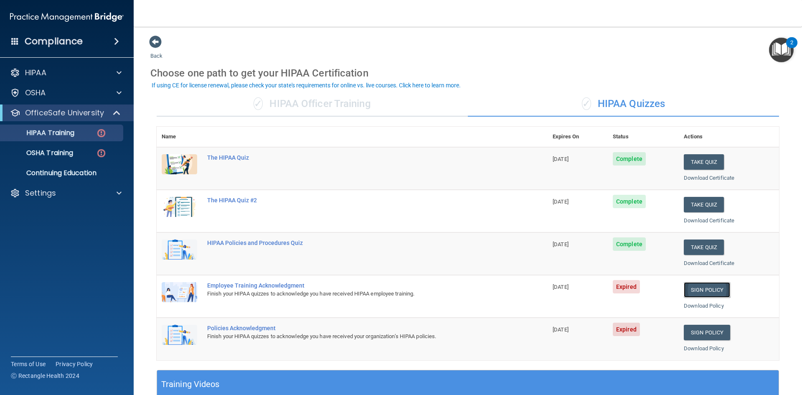
click at [704, 291] on link "Sign Policy" at bounding box center [707, 289] width 46 height 15
click at [693, 331] on link "Sign Policy" at bounding box center [707, 332] width 46 height 15
click at [115, 112] on span at bounding box center [117, 113] width 7 height 10
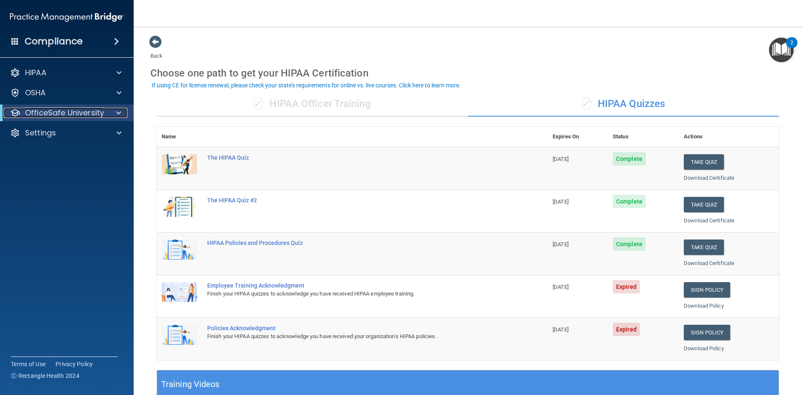
click at [118, 112] on span at bounding box center [118, 113] width 5 height 10
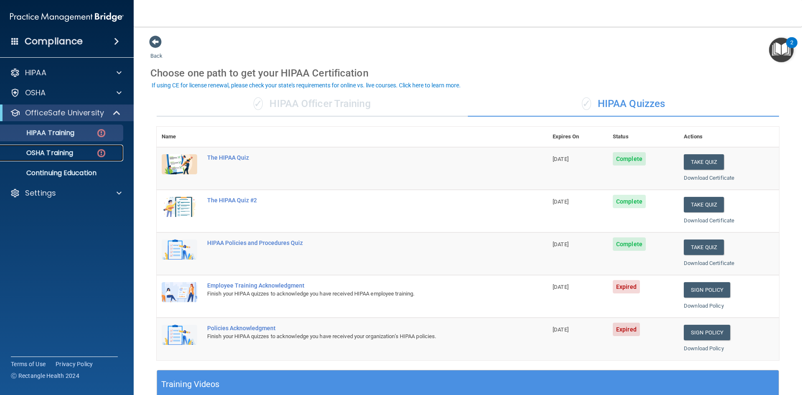
click at [100, 151] on img at bounding box center [101, 153] width 10 height 10
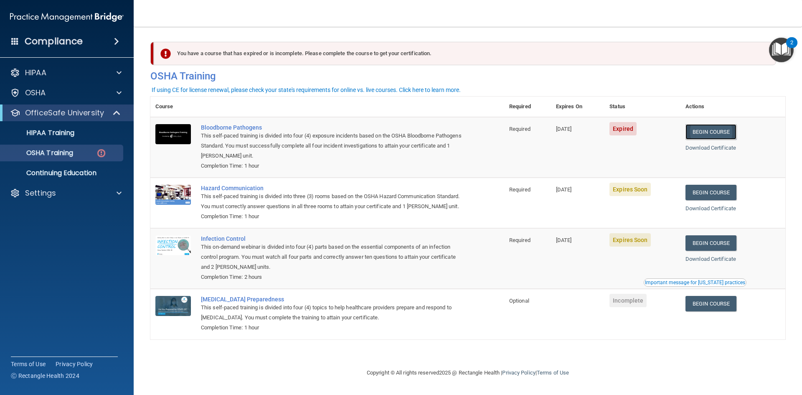
click at [709, 129] on link "Begin Course" at bounding box center [711, 131] width 51 height 15
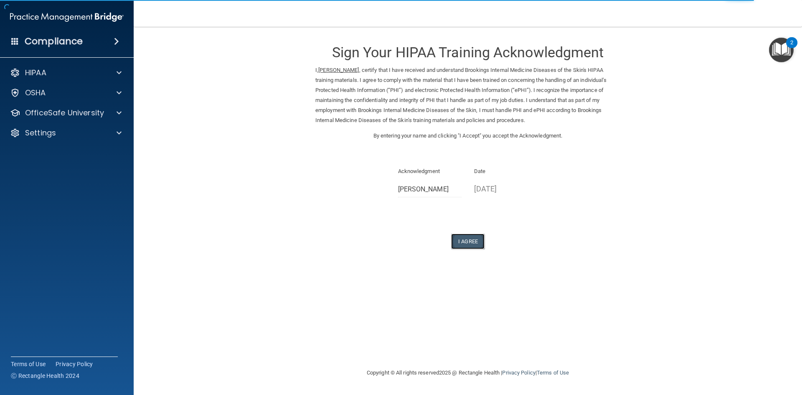
click at [476, 242] on button "I Agree" at bounding box center [467, 241] width 33 height 15
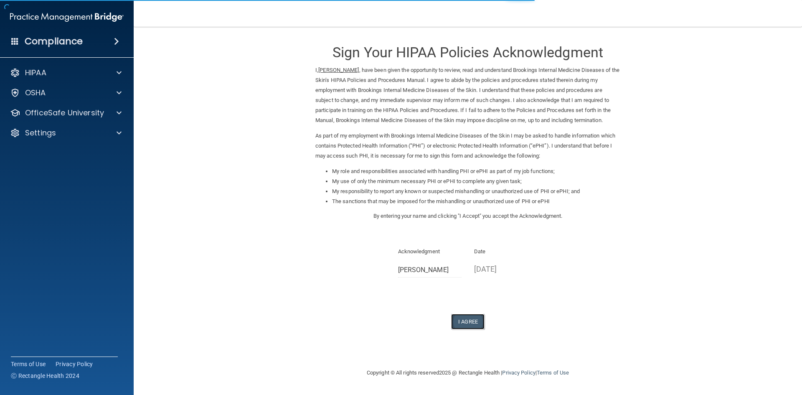
click at [468, 321] on button "I Agree" at bounding box center [467, 321] width 33 height 15
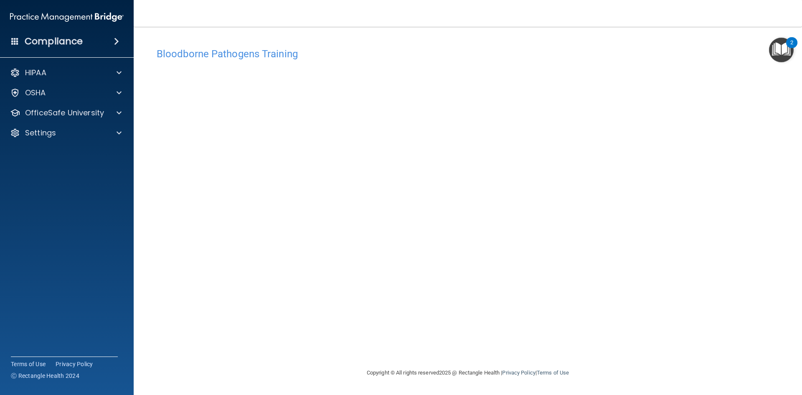
click at [783, 48] on img "Open Resource Center, 2 new notifications" at bounding box center [781, 50] width 25 height 25
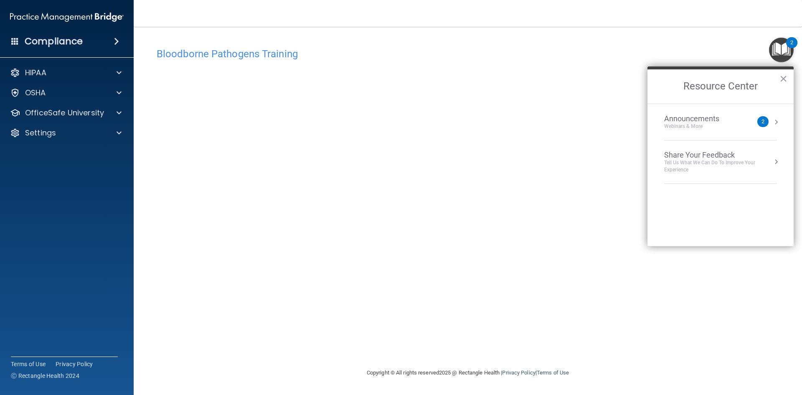
click at [701, 55] on h4 "Bloodborne Pathogens Training" at bounding box center [468, 53] width 623 height 11
click at [781, 77] on button "×" at bounding box center [784, 78] width 8 height 13
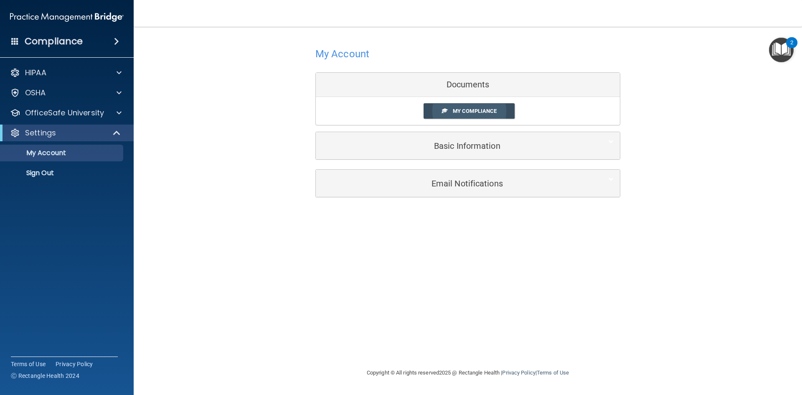
click at [479, 108] on span "My Compliance" at bounding box center [475, 111] width 44 height 6
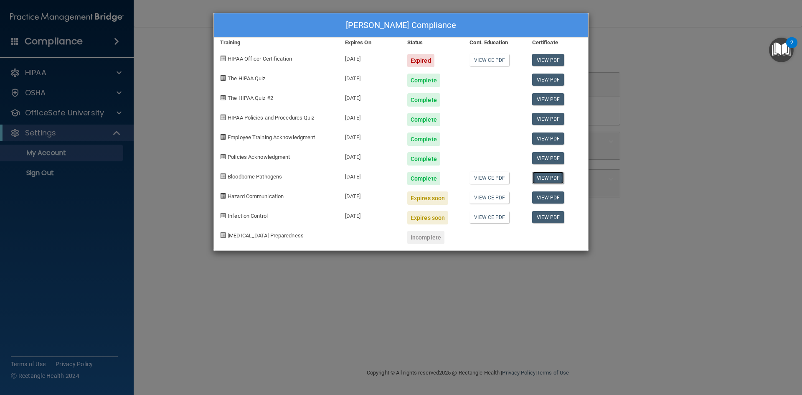
click at [545, 179] on link "View PDF" at bounding box center [548, 178] width 32 height 12
